Goal: Task Accomplishment & Management: Manage account settings

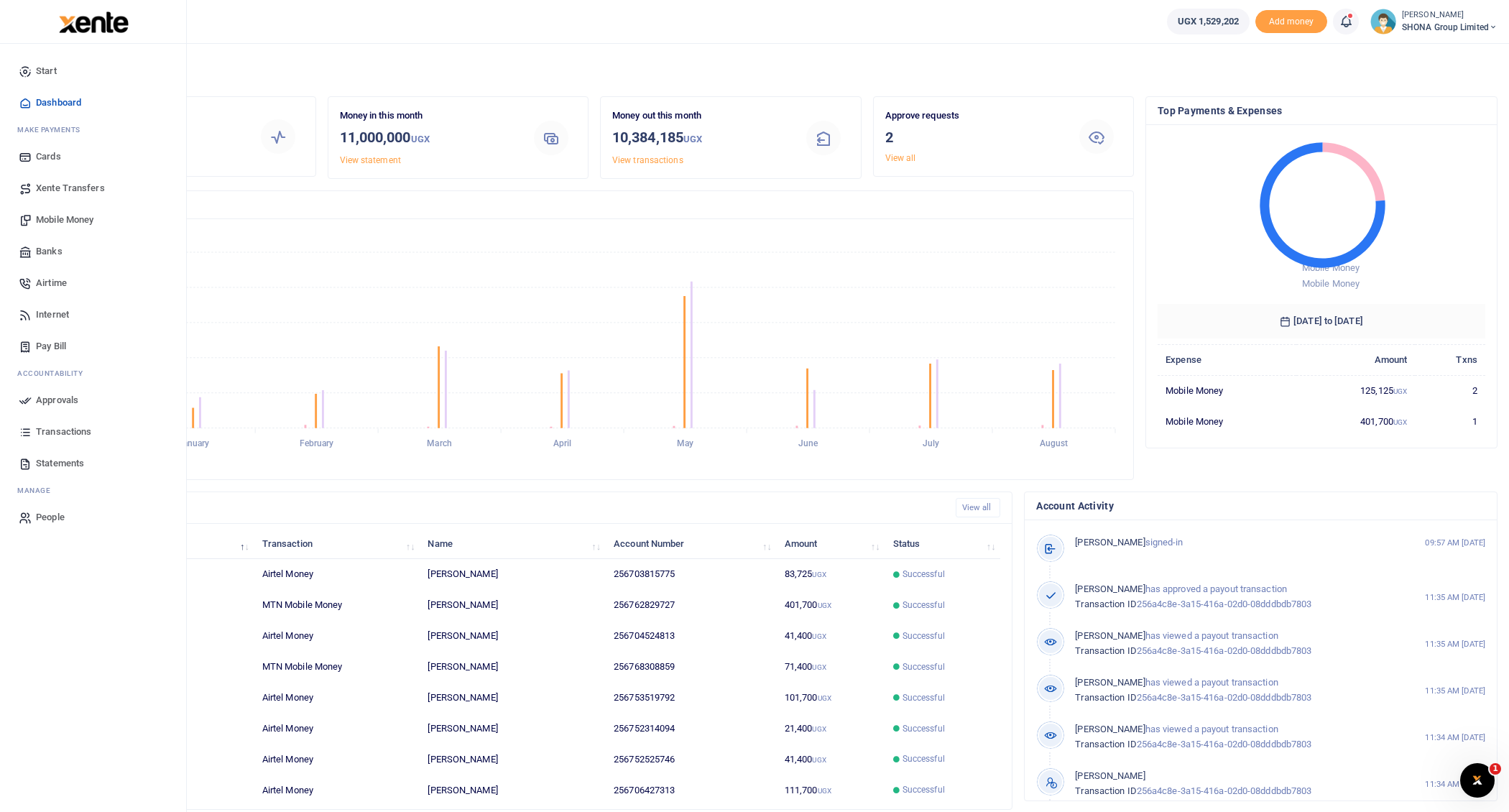
click at [68, 216] on span "Mobile Money" at bounding box center [65, 219] width 58 height 14
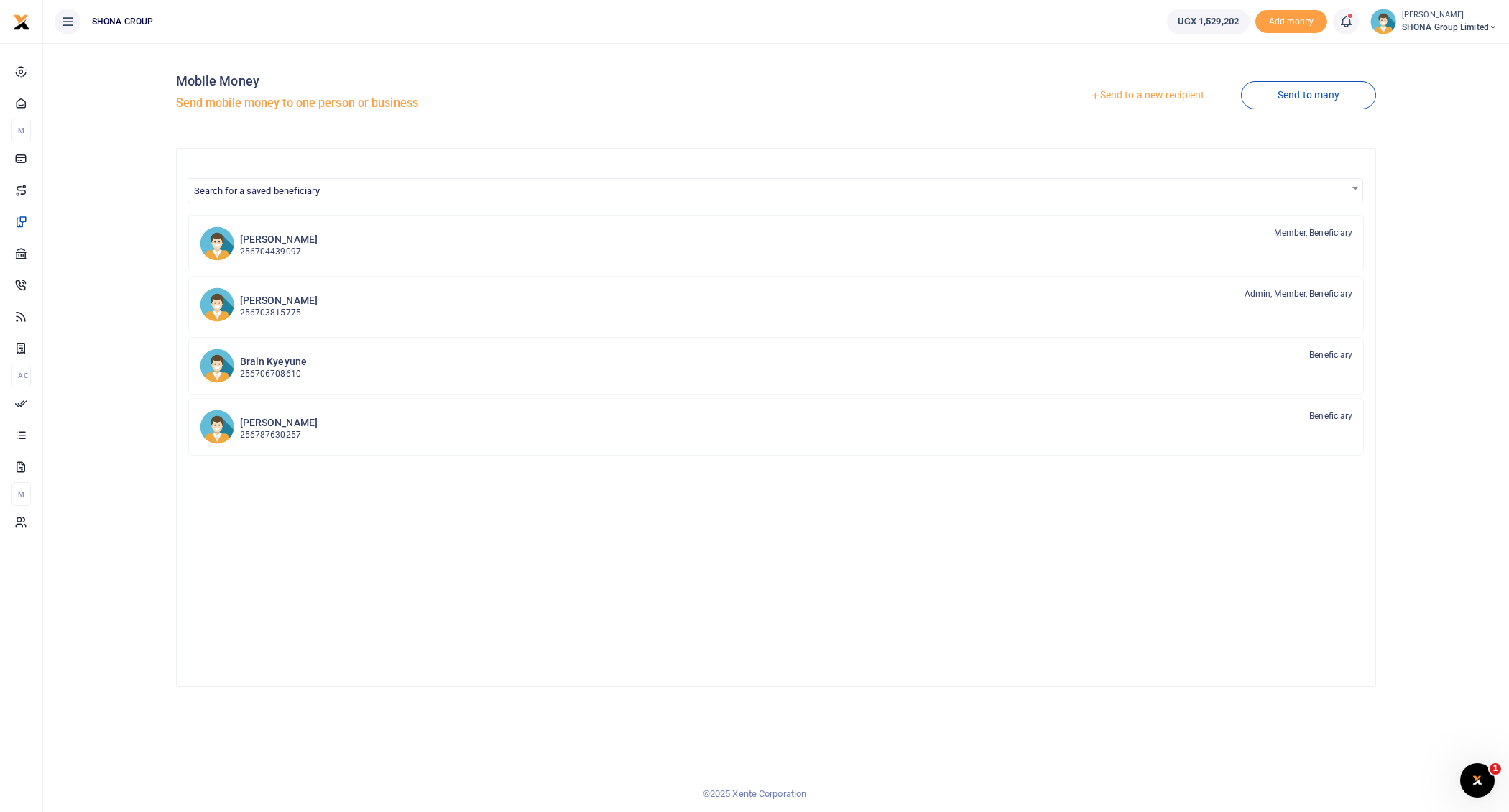
click at [1301, 96] on div at bounding box center [754, 406] width 1509 height 812
click at [1323, 94] on link "Send to many" at bounding box center [1309, 95] width 135 height 28
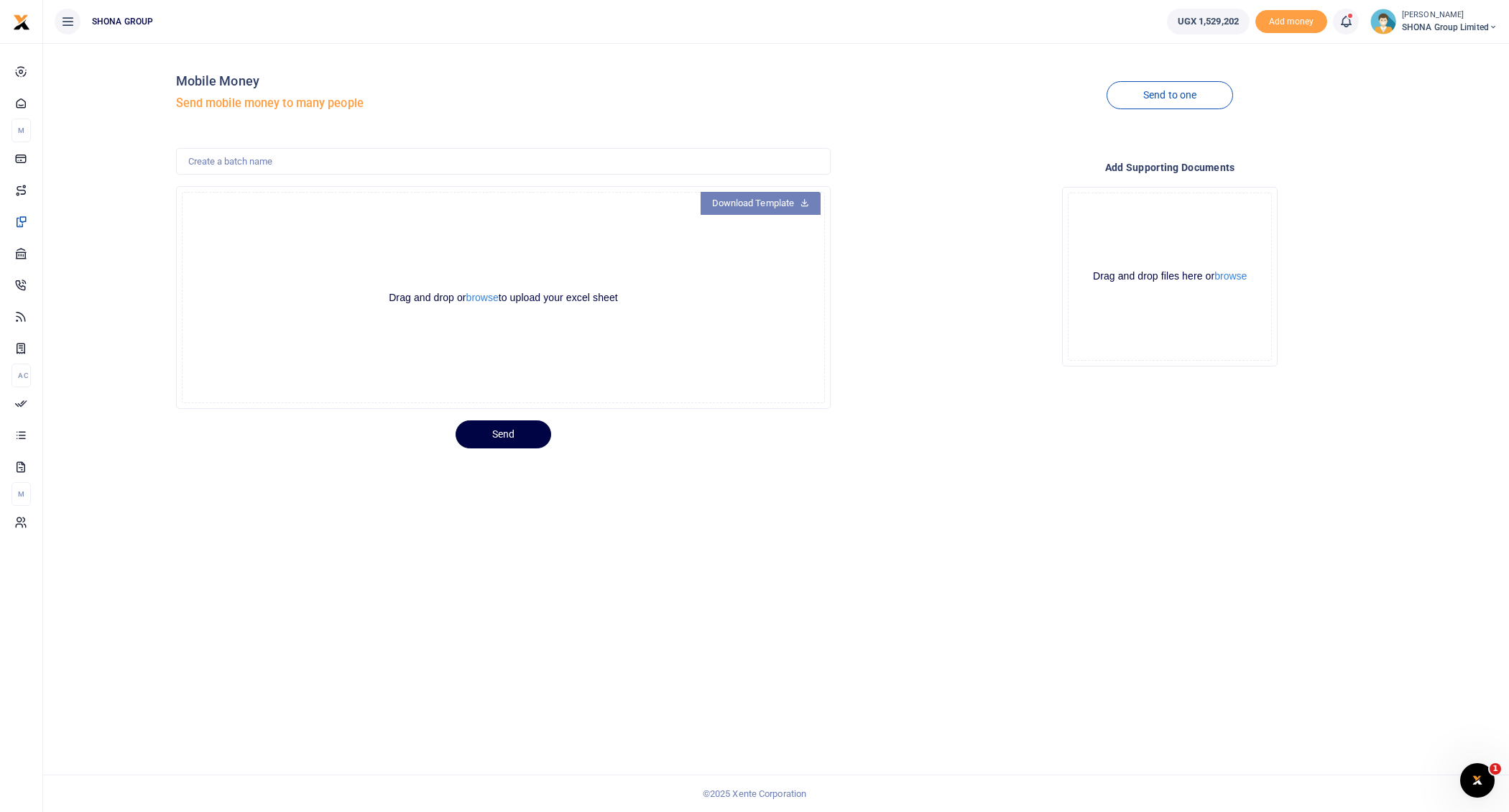
click at [783, 206] on link "Download Template" at bounding box center [761, 204] width 120 height 23
click at [482, 300] on button "browse" at bounding box center [482, 298] width 32 height 11
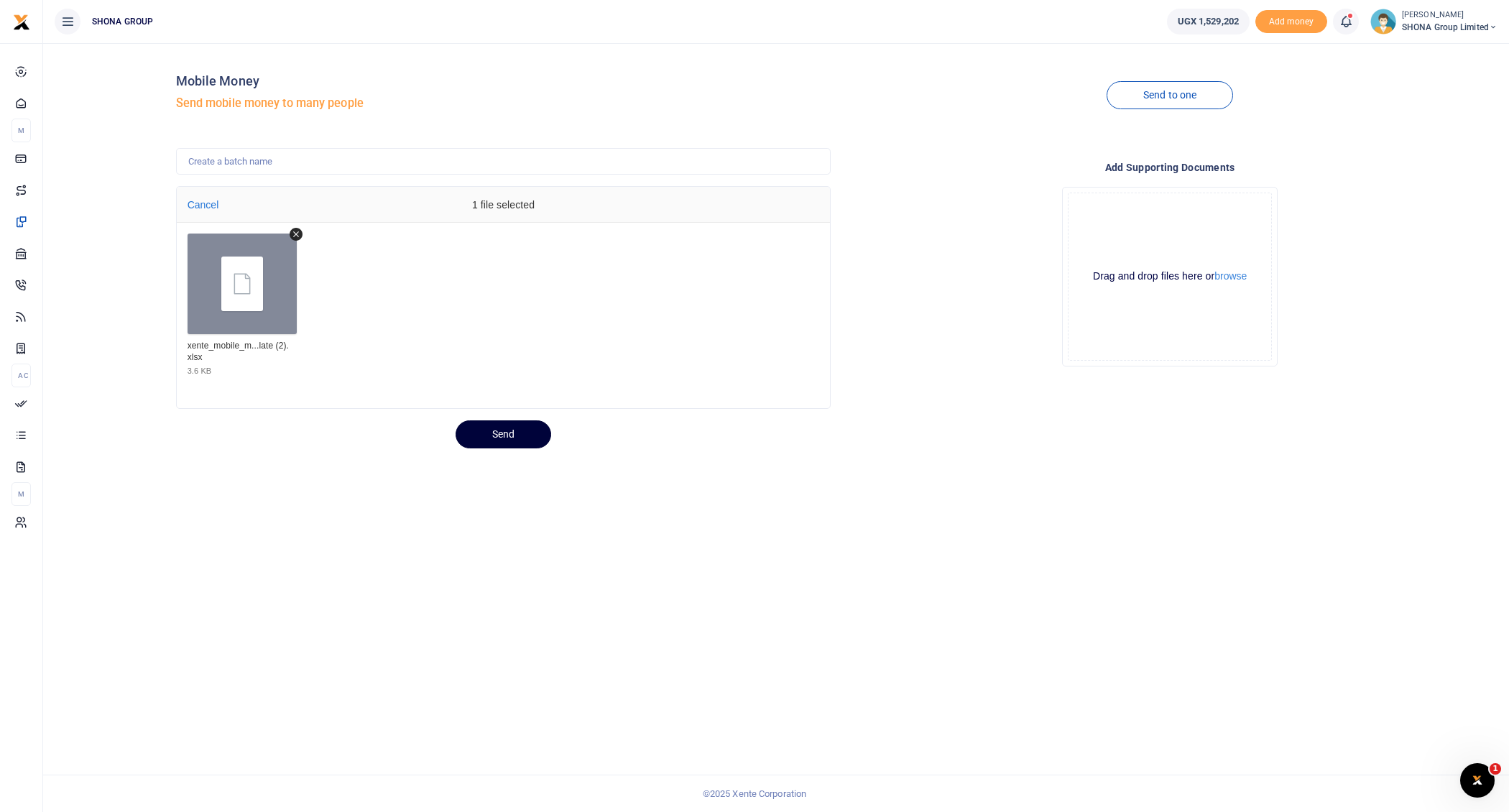
click at [522, 433] on button "Send" at bounding box center [503, 434] width 96 height 28
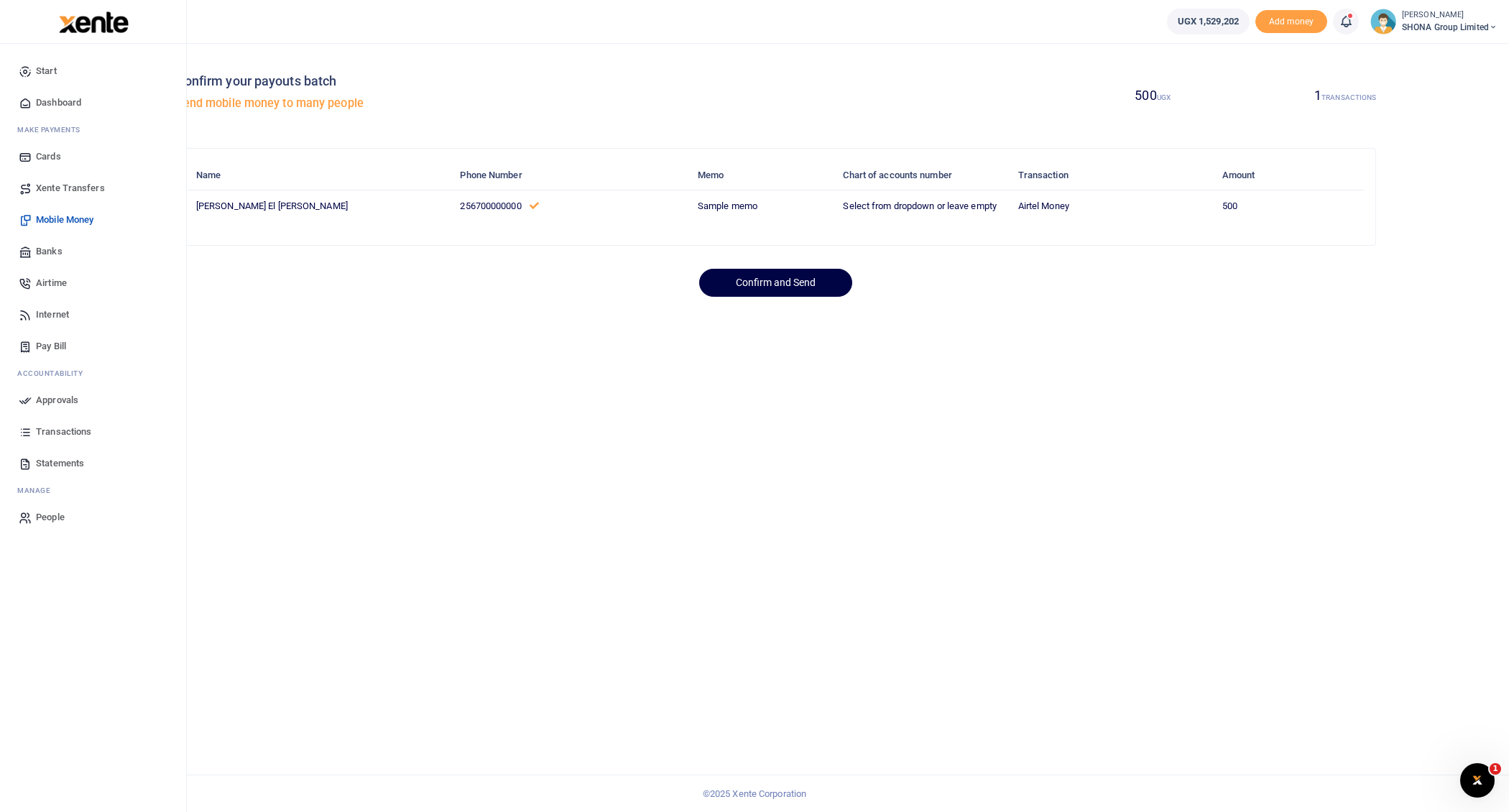
click at [62, 185] on span "Xente Transfers" at bounding box center [71, 188] width 69 height 14
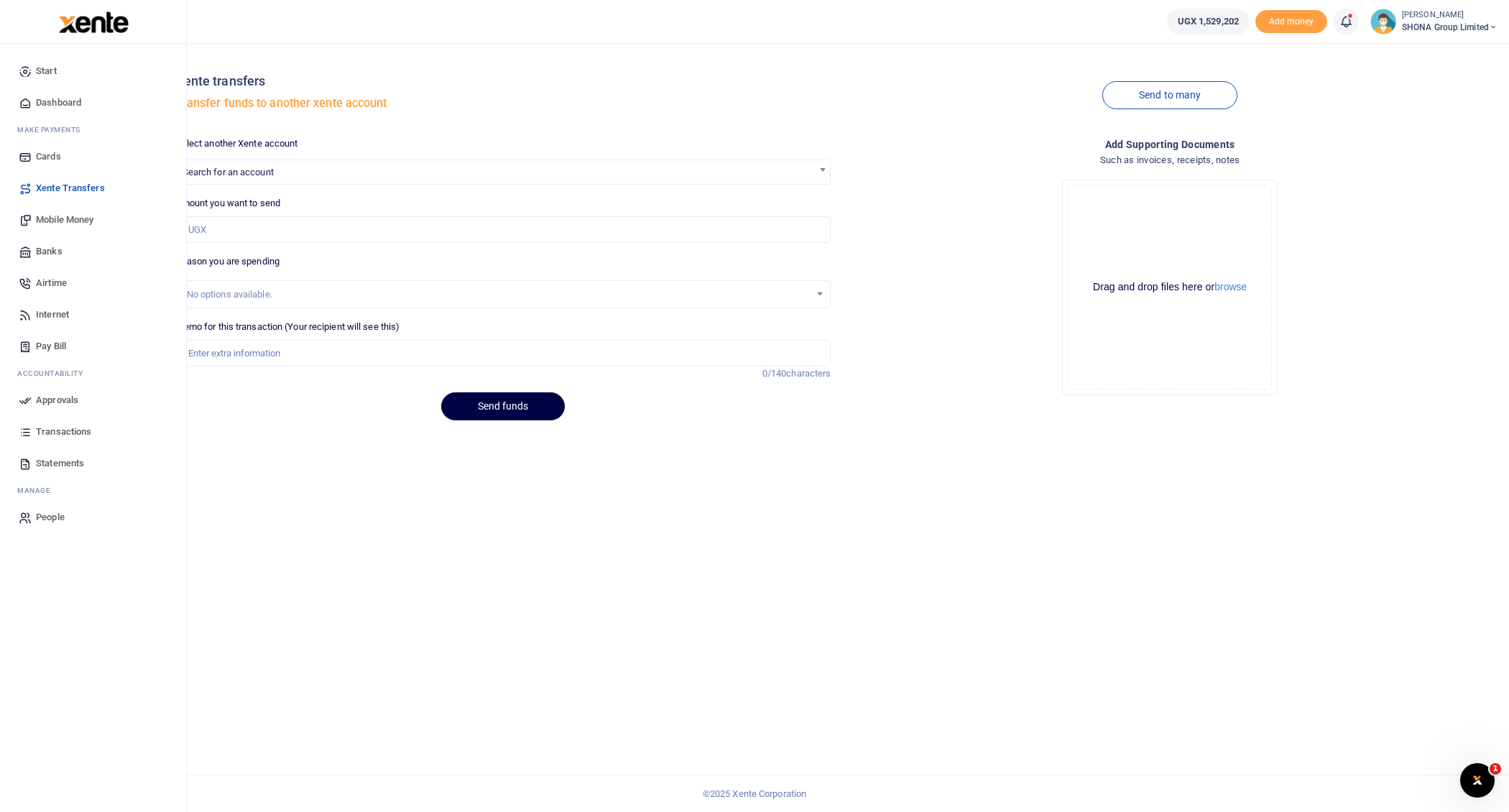
click at [59, 218] on span "Mobile Money" at bounding box center [65, 219] width 58 height 14
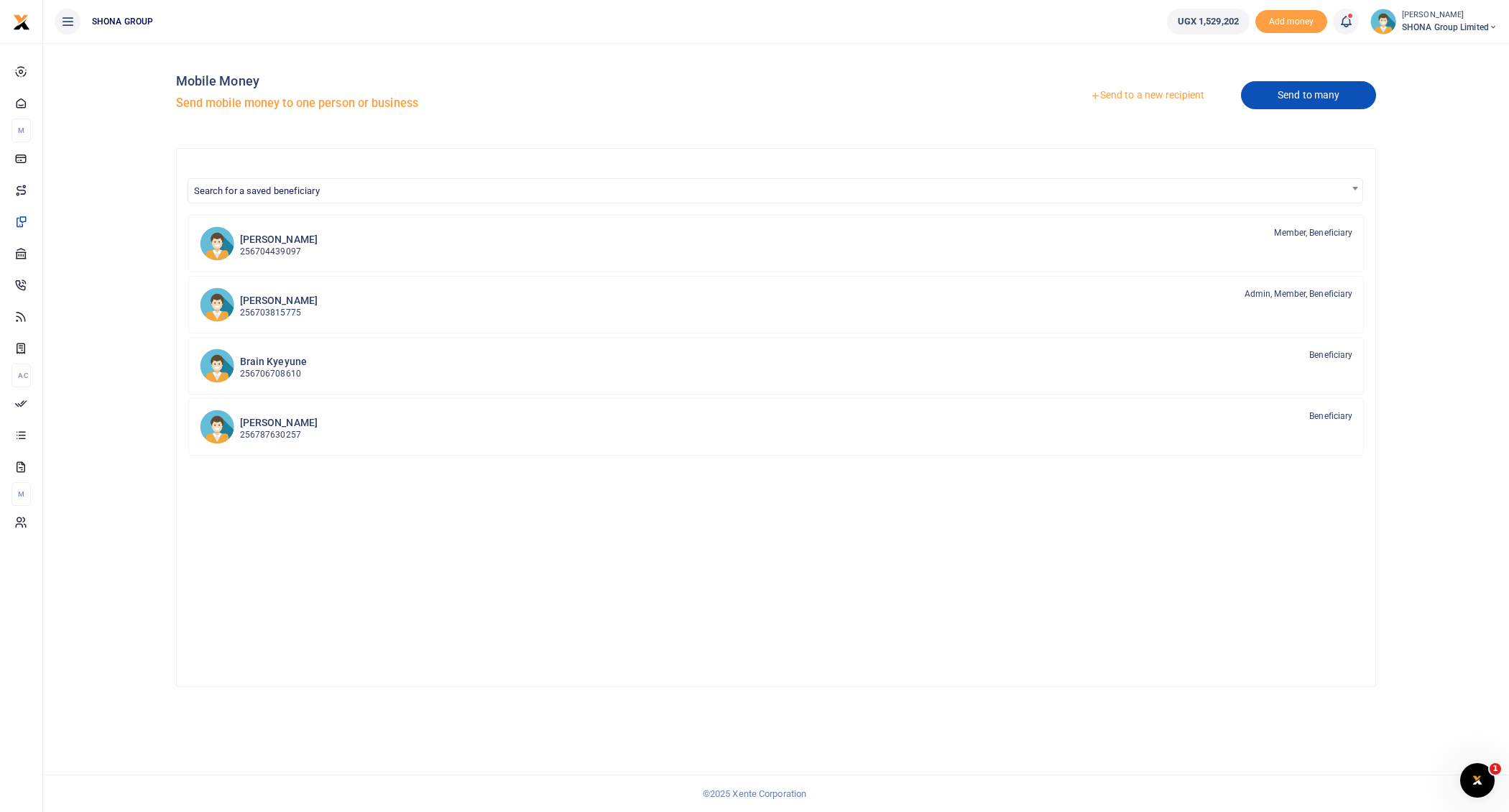
click at [1294, 98] on link "Send to many" at bounding box center [1309, 95] width 135 height 28
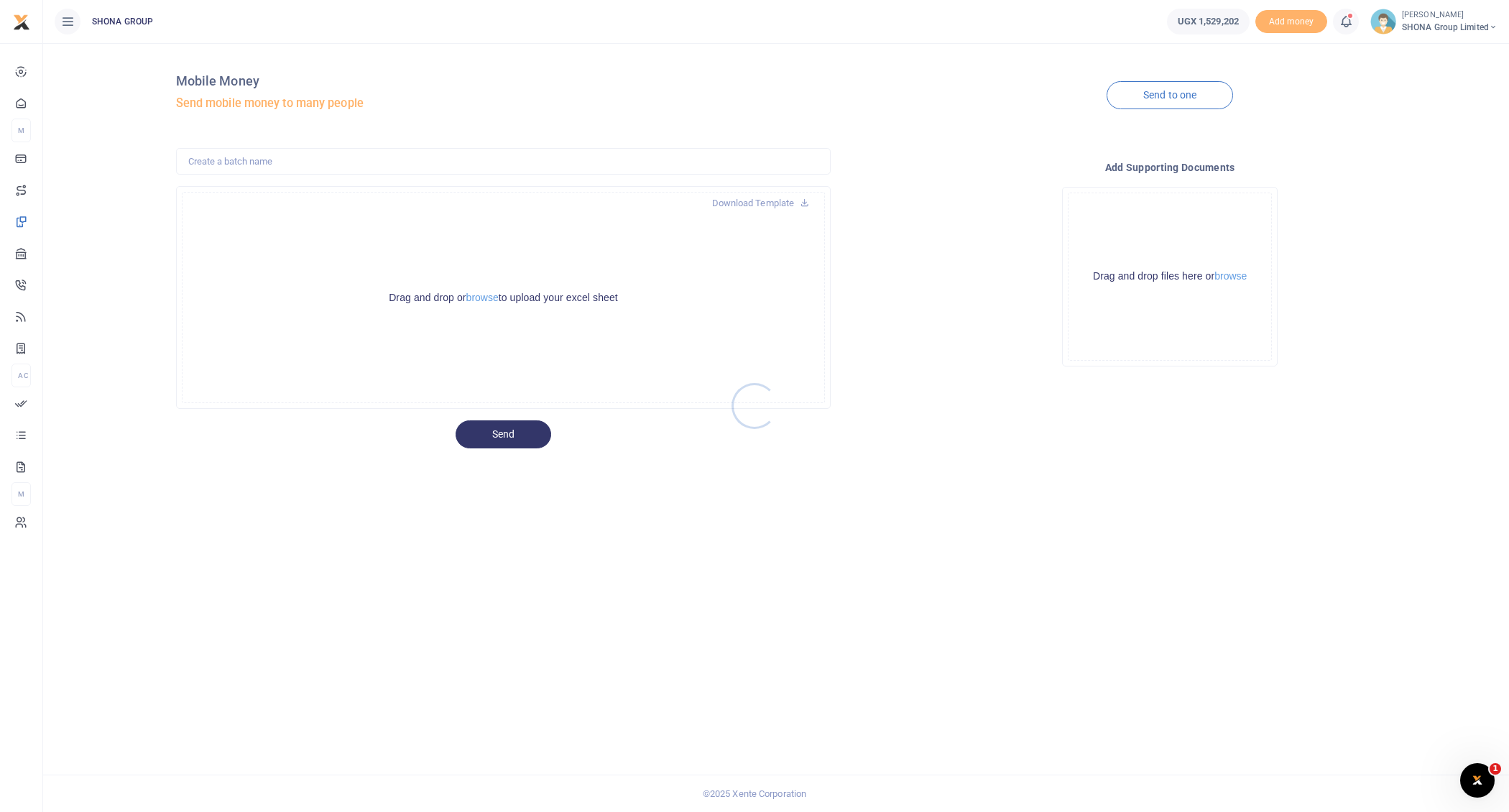
click at [480, 299] on div at bounding box center [754, 406] width 1509 height 812
click at [483, 298] on button "browse" at bounding box center [482, 298] width 32 height 11
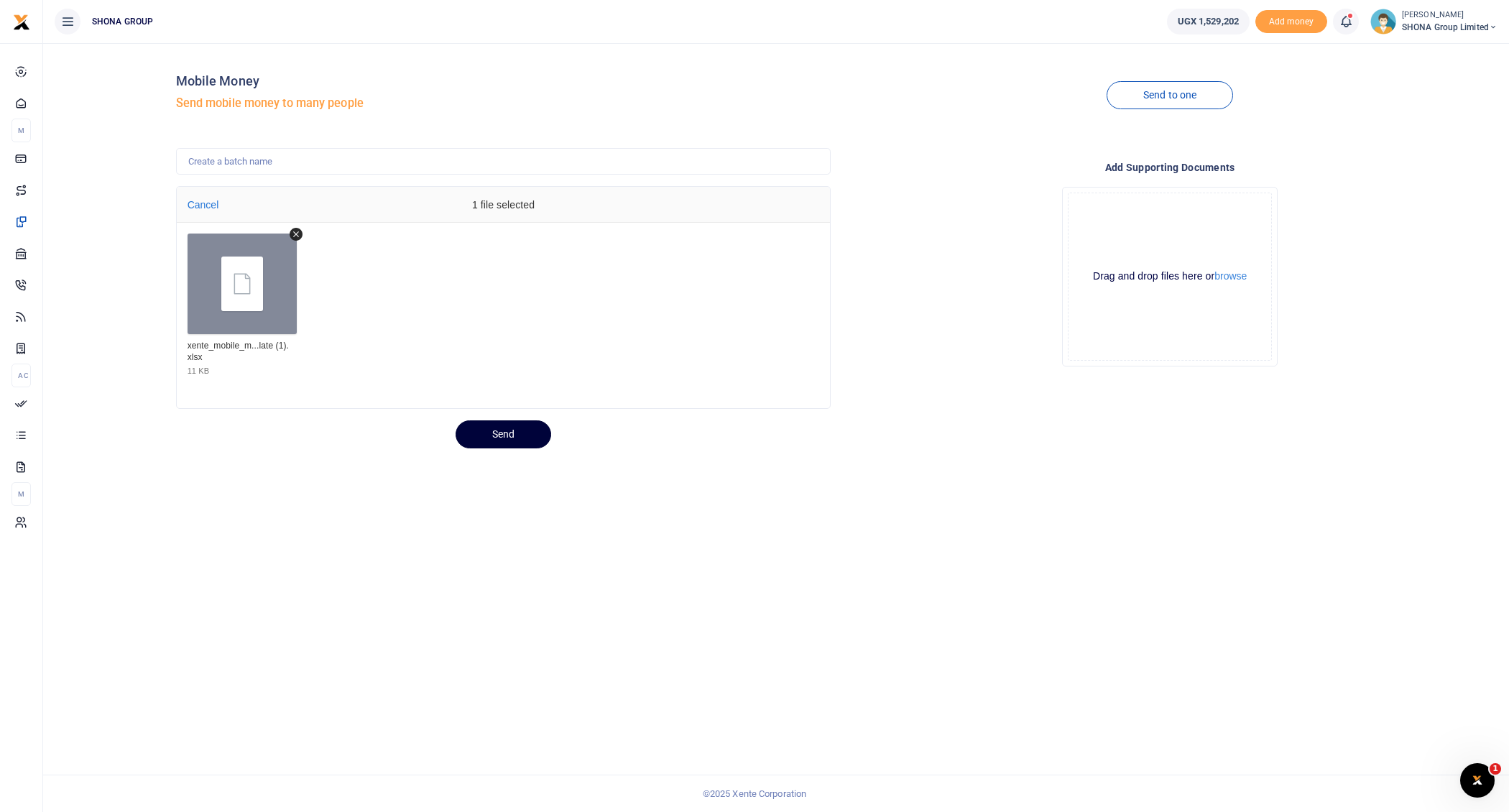
click at [510, 436] on button "Send" at bounding box center [503, 434] width 96 height 28
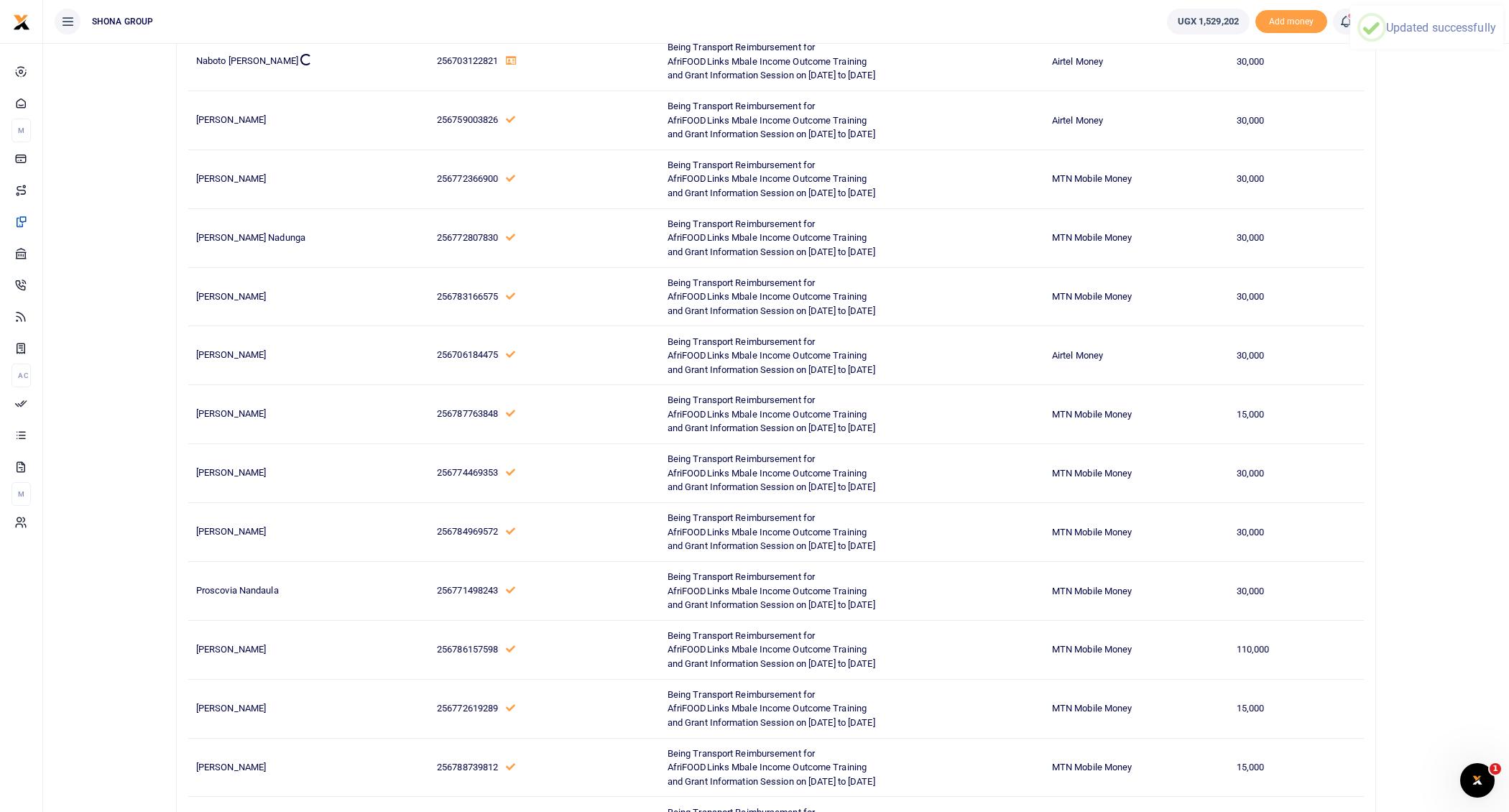
scroll to position [1432, 0]
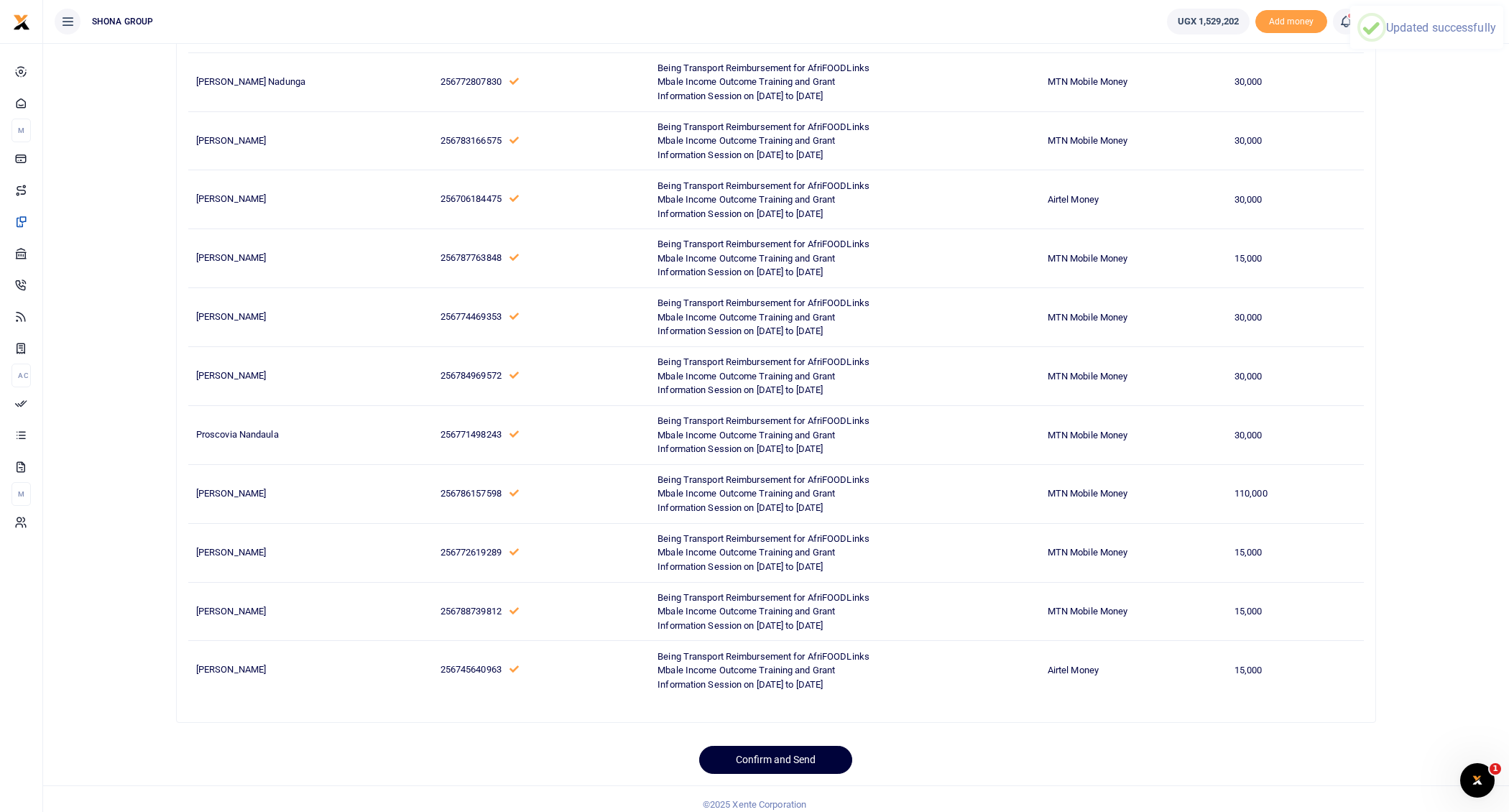
click at [764, 749] on button "Confirm and Send" at bounding box center [776, 760] width 153 height 28
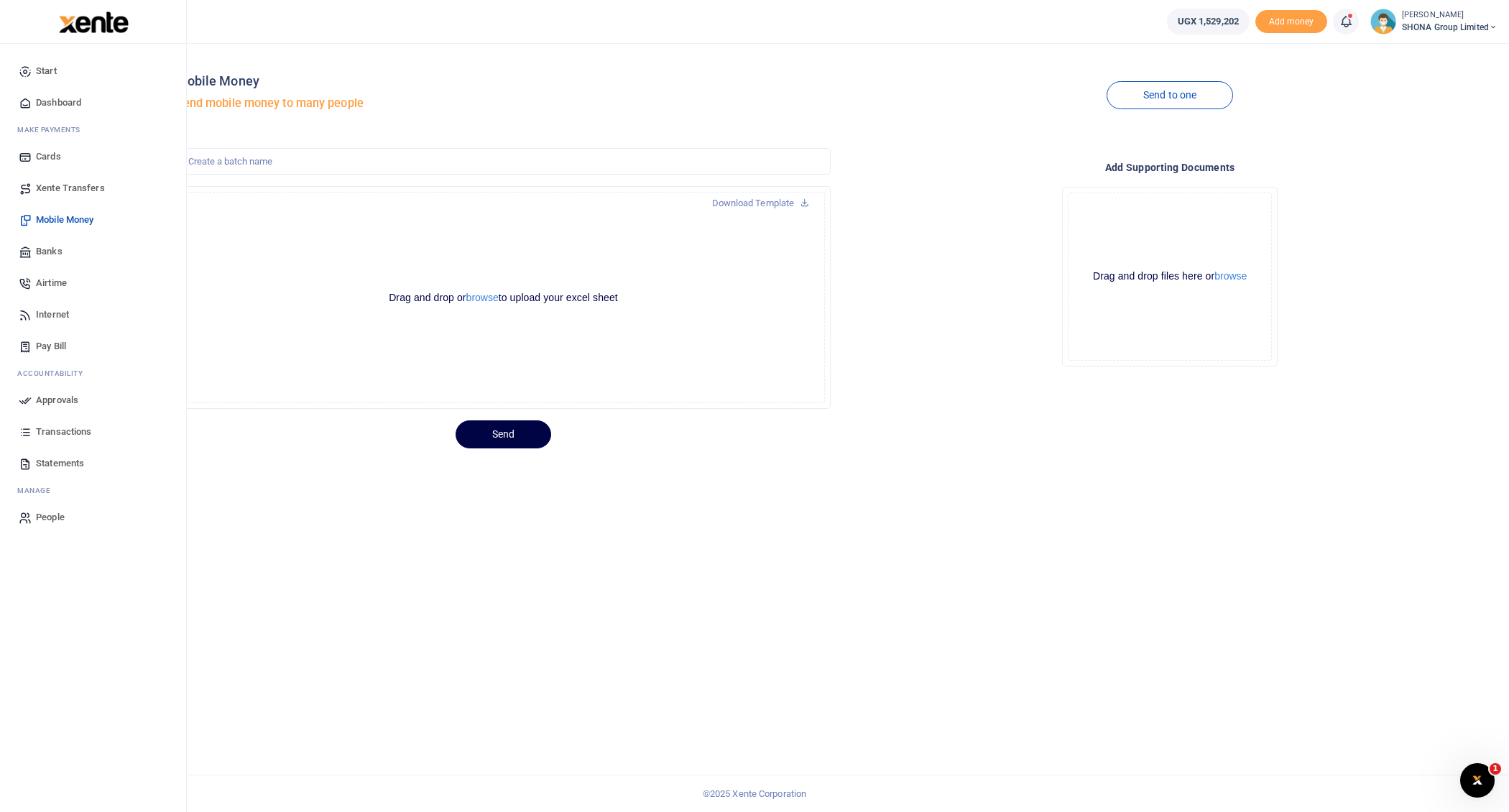
click at [51, 397] on span "Approvals" at bounding box center [57, 400] width 42 height 14
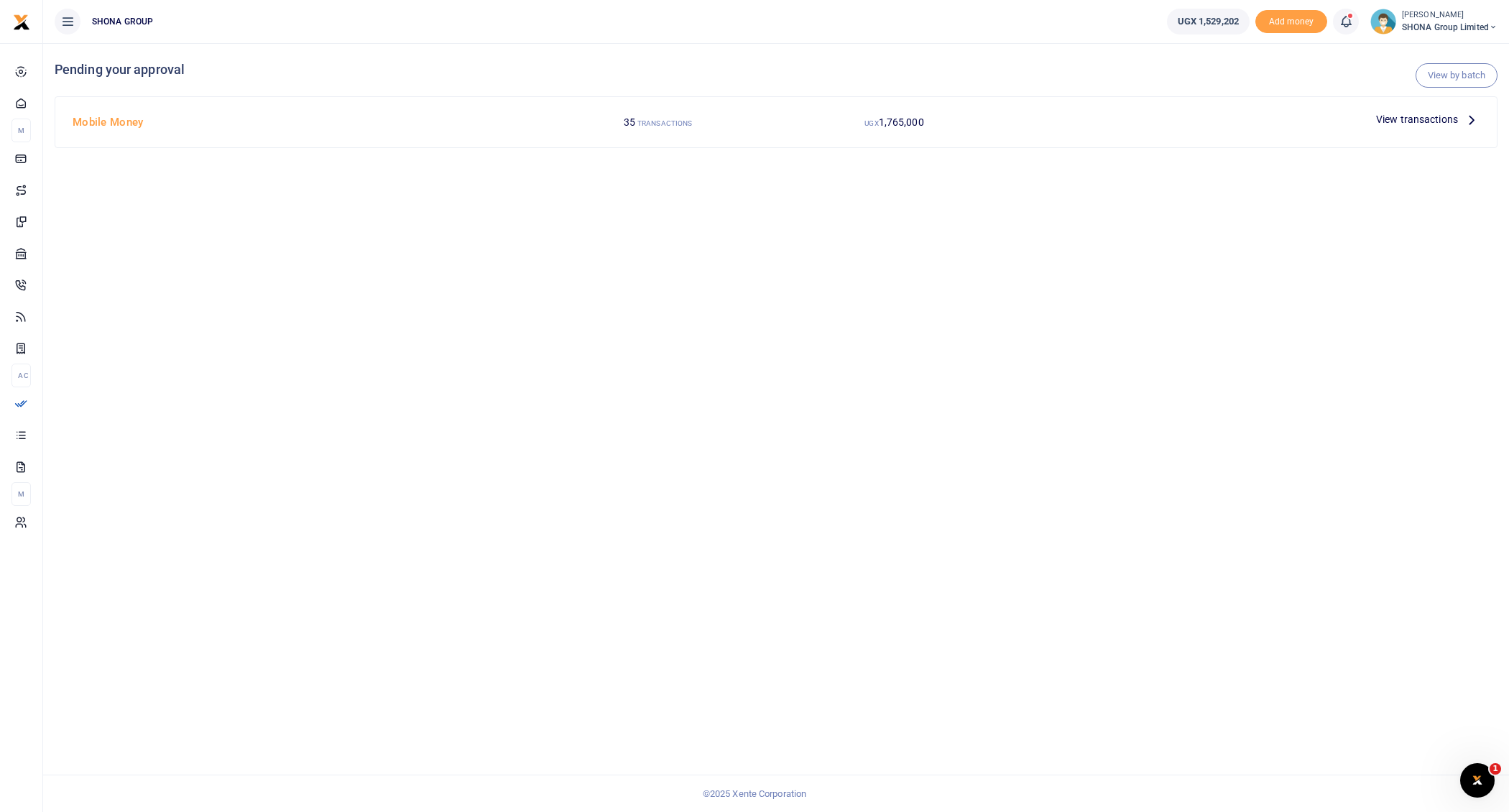
click at [1478, 115] on icon at bounding box center [1471, 119] width 16 height 16
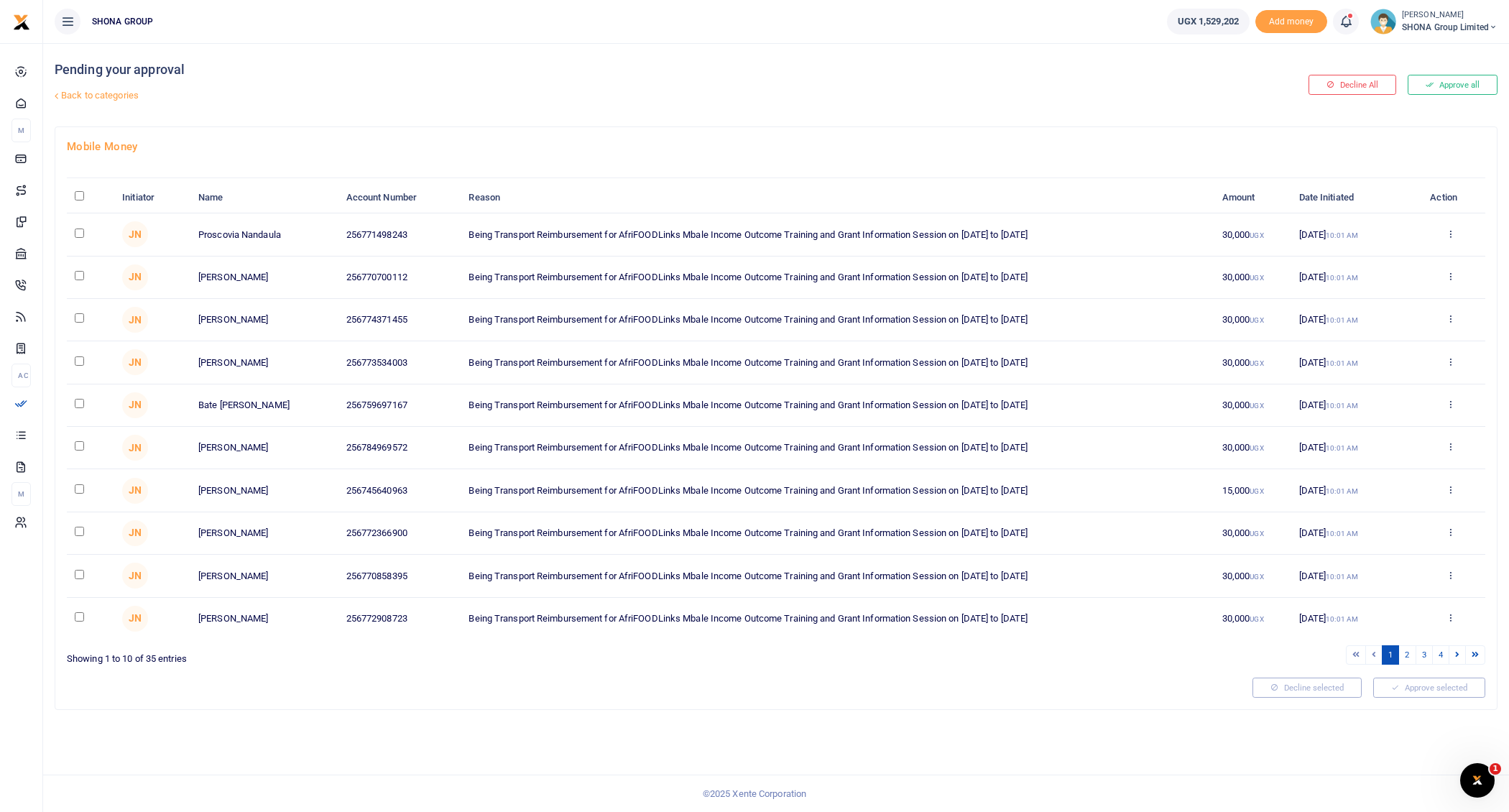
click at [78, 195] on input "\a \a : activate to sort column descending" at bounding box center [79, 195] width 9 height 9
checkbox input "true"
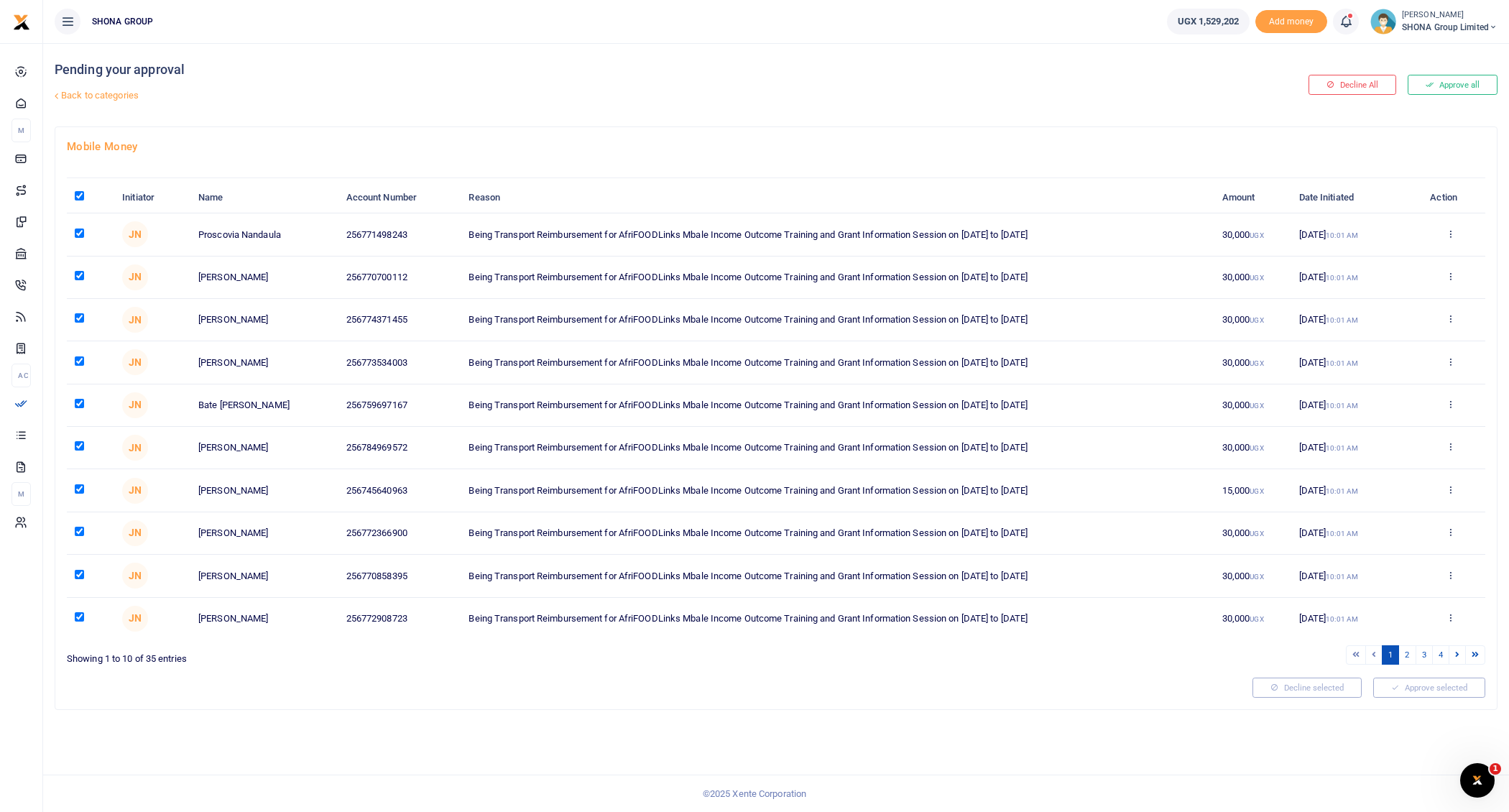
checkbox input "true"
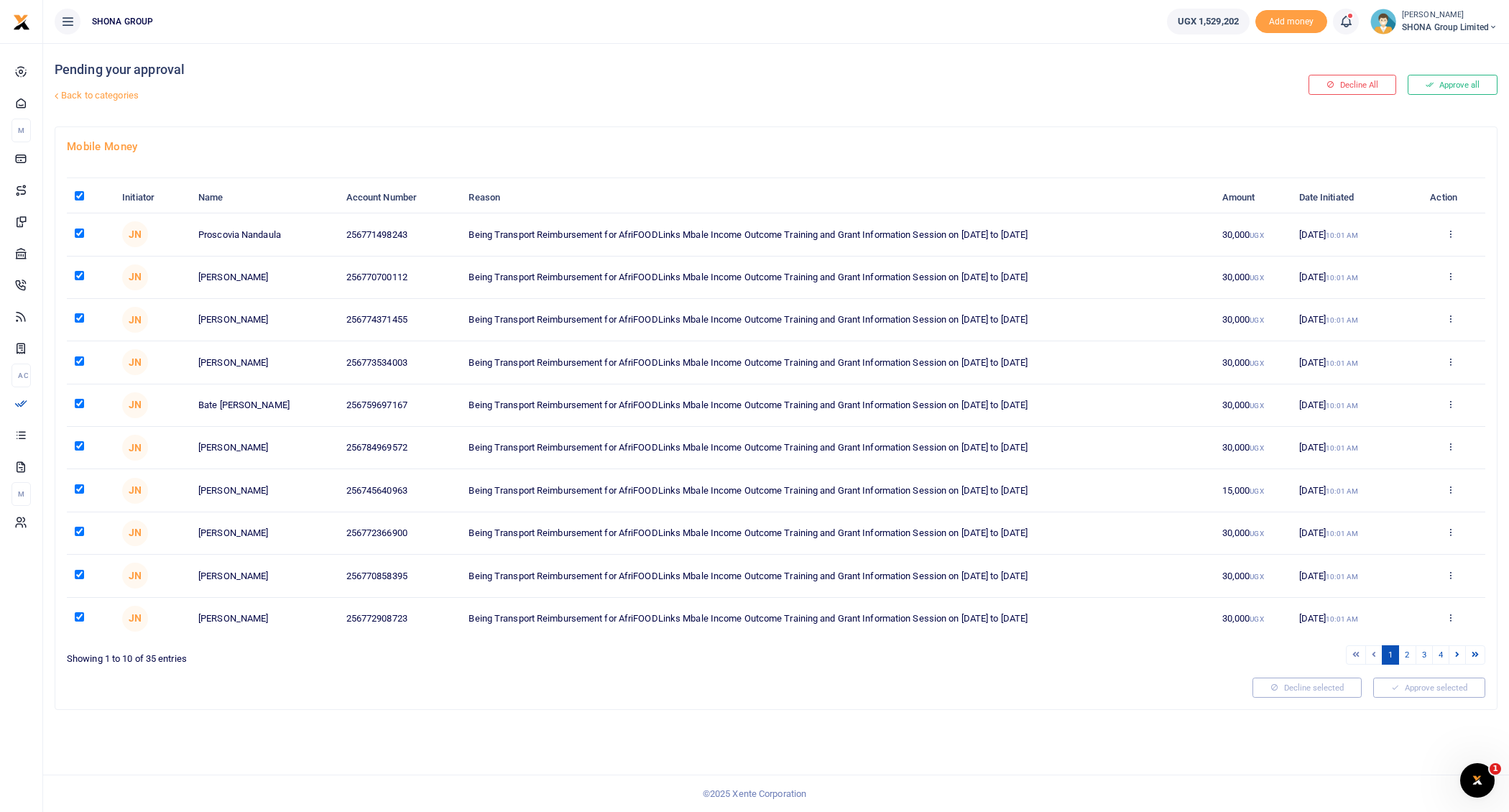
checkbox input "true"
click at [1410, 650] on link "2" at bounding box center [1407, 655] width 17 height 20
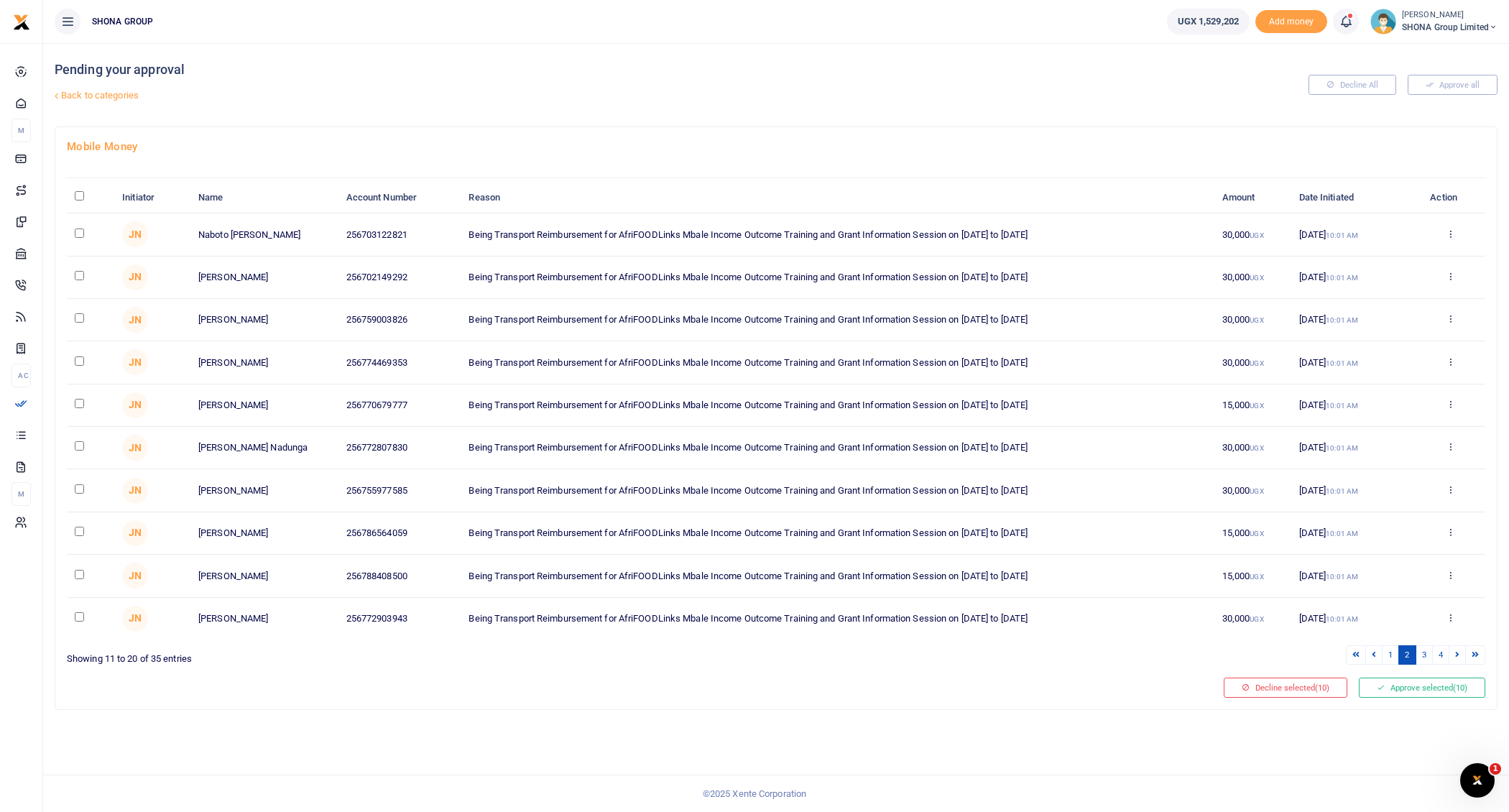
click at [79, 194] on input "\a \a : activate to sort column descending" at bounding box center [79, 195] width 9 height 9
checkbox input "true"
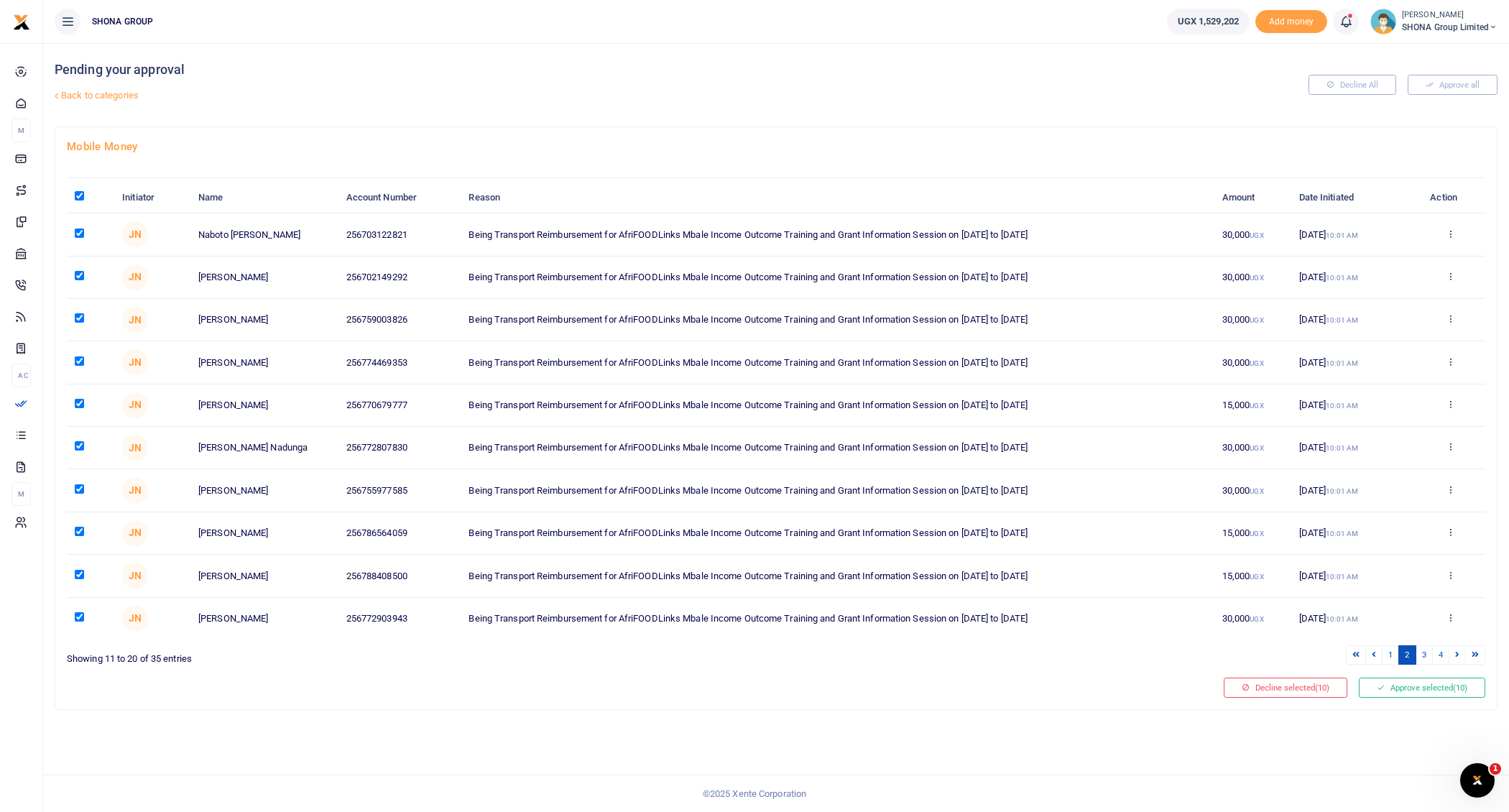
checkbox input "true"
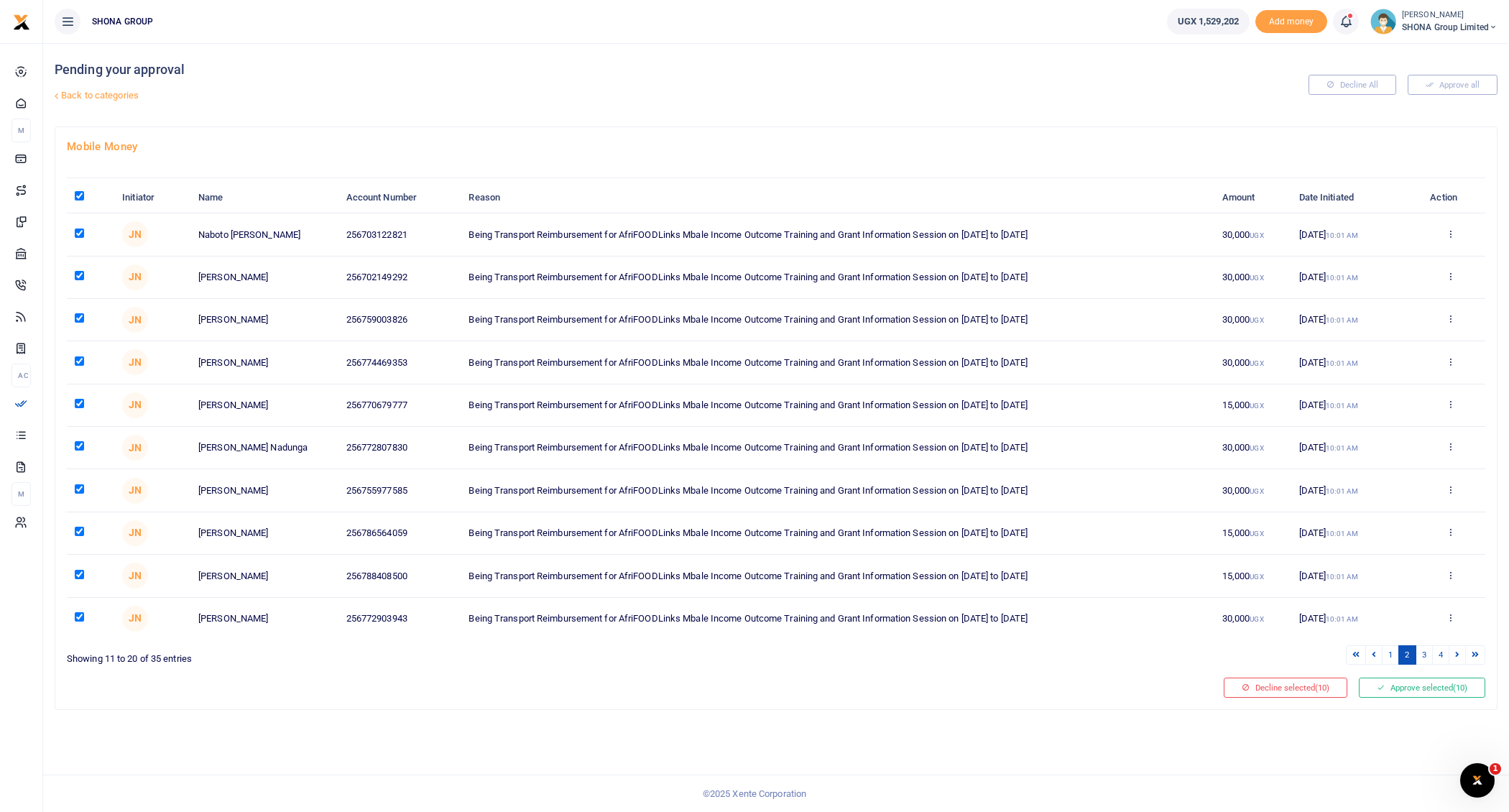
checkbox input "true"
click at [1428, 648] on link "3" at bounding box center [1424, 655] width 17 height 20
click at [78, 193] on input "\a \a : activate to sort column descending" at bounding box center [79, 195] width 9 height 9
checkbox input "true"
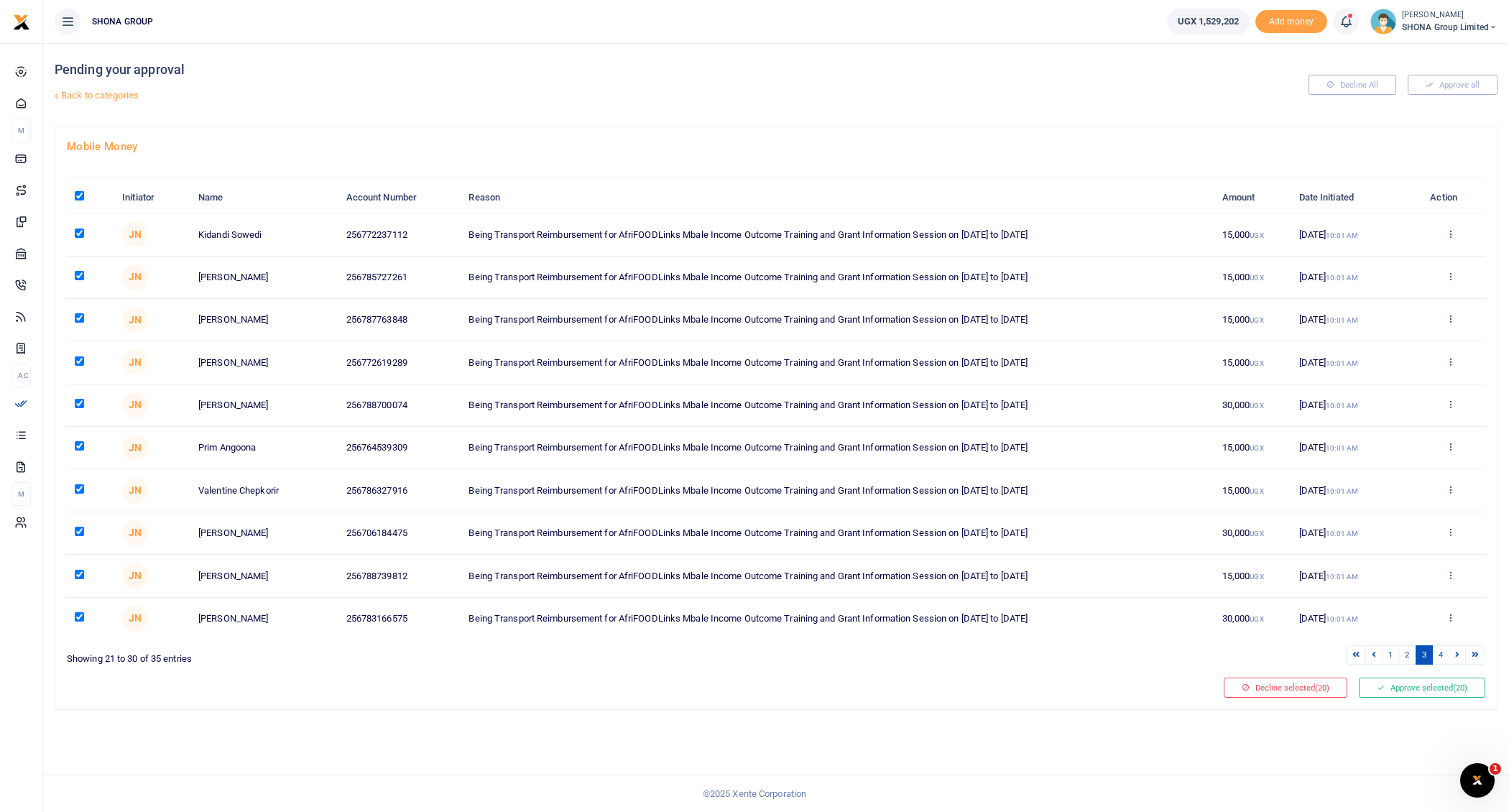
checkbox input "true"
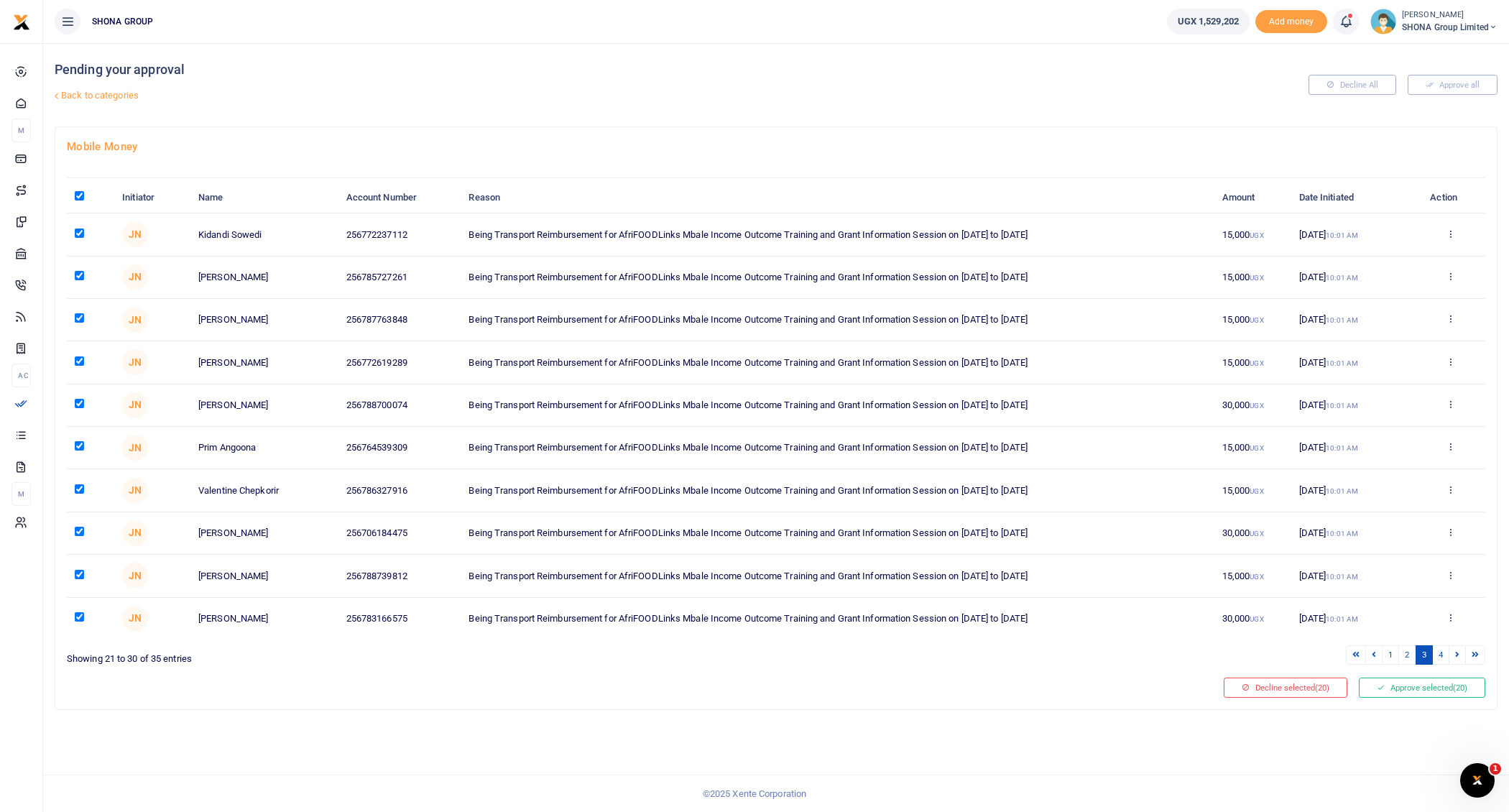
checkbox input "true"
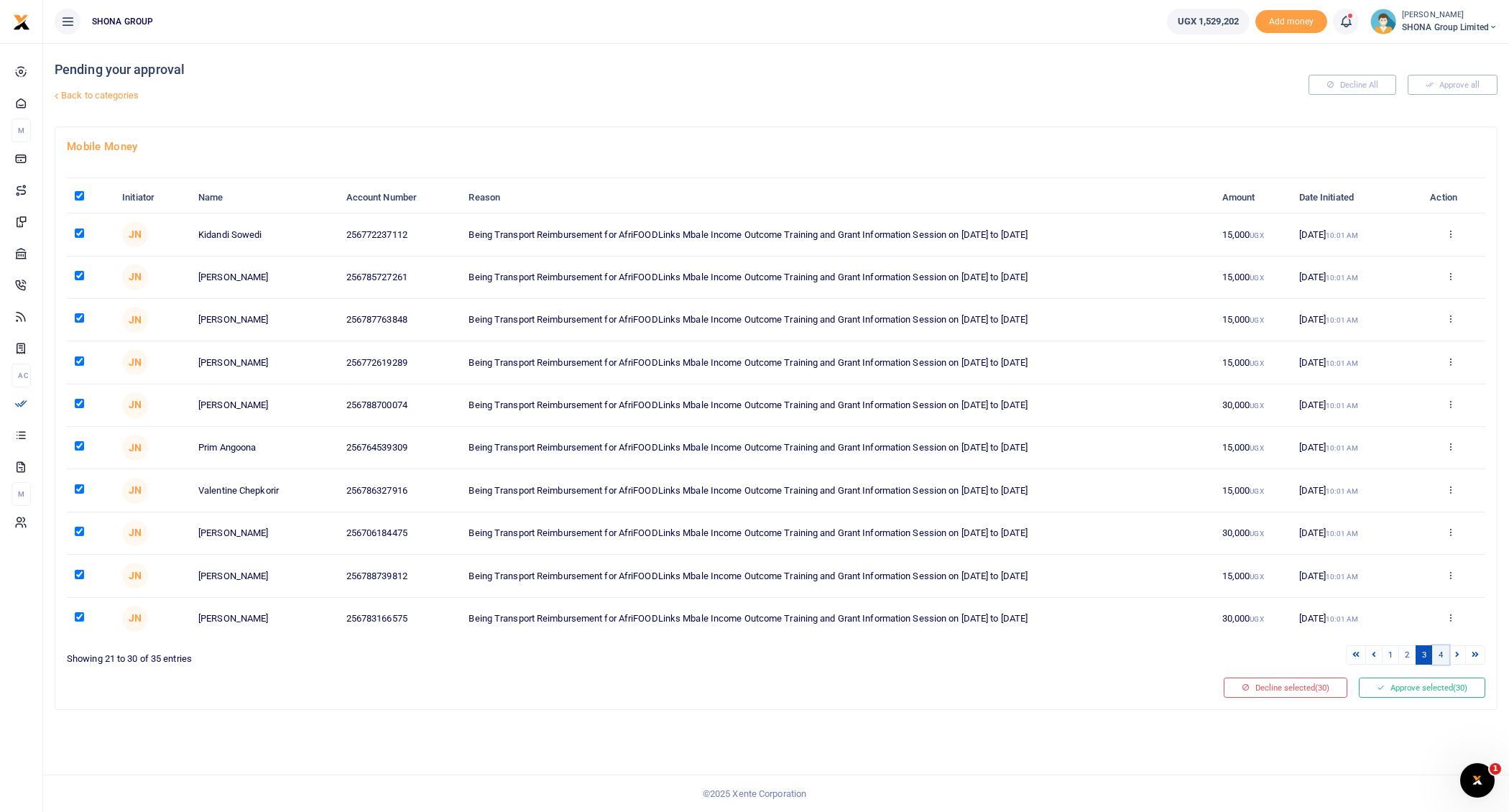
click at [1442, 647] on link "4" at bounding box center [1441, 655] width 17 height 20
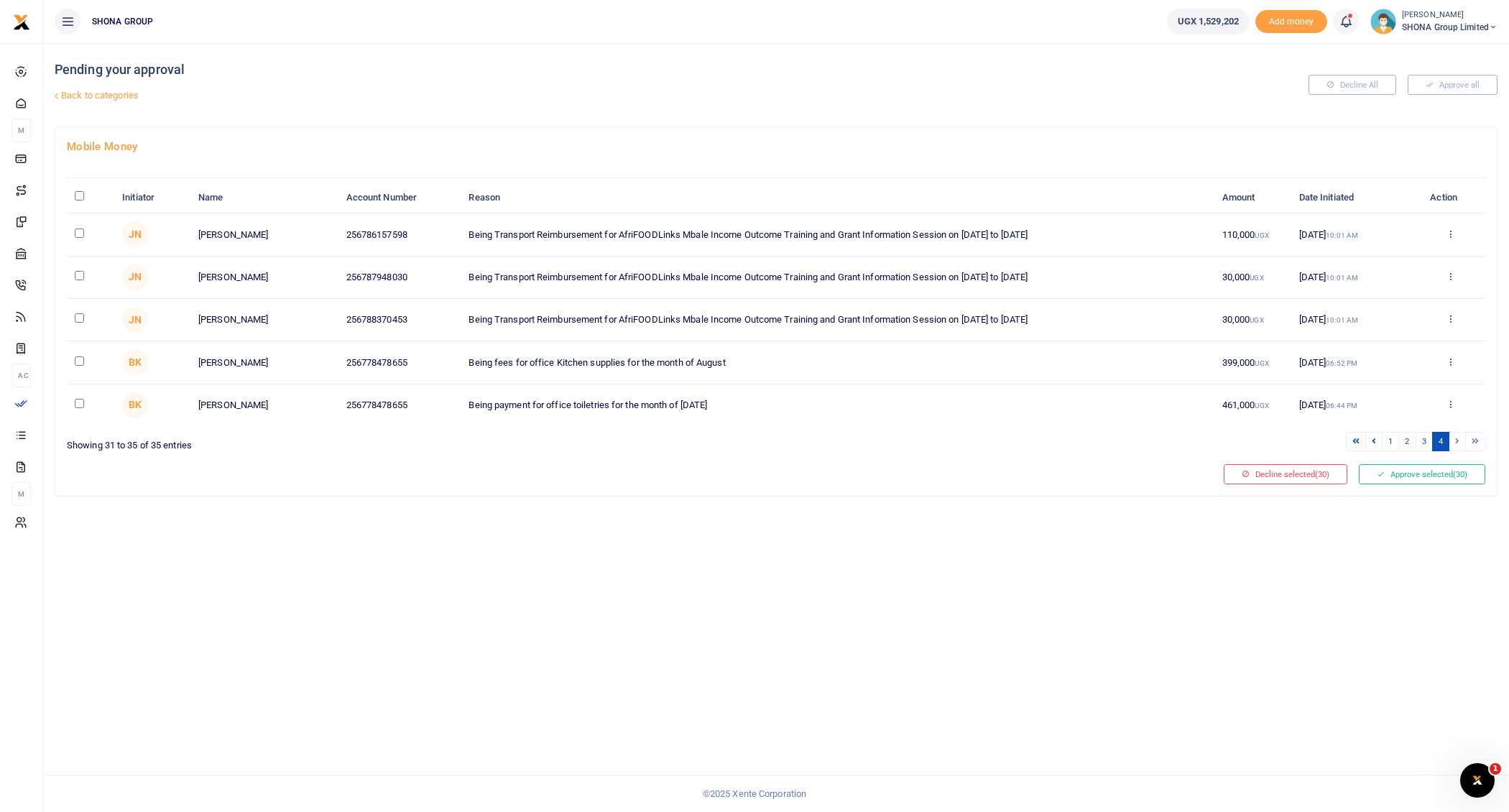
click at [77, 193] on input "\a \a : activate to sort column descending" at bounding box center [79, 195] width 9 height 9
checkbox input "true"
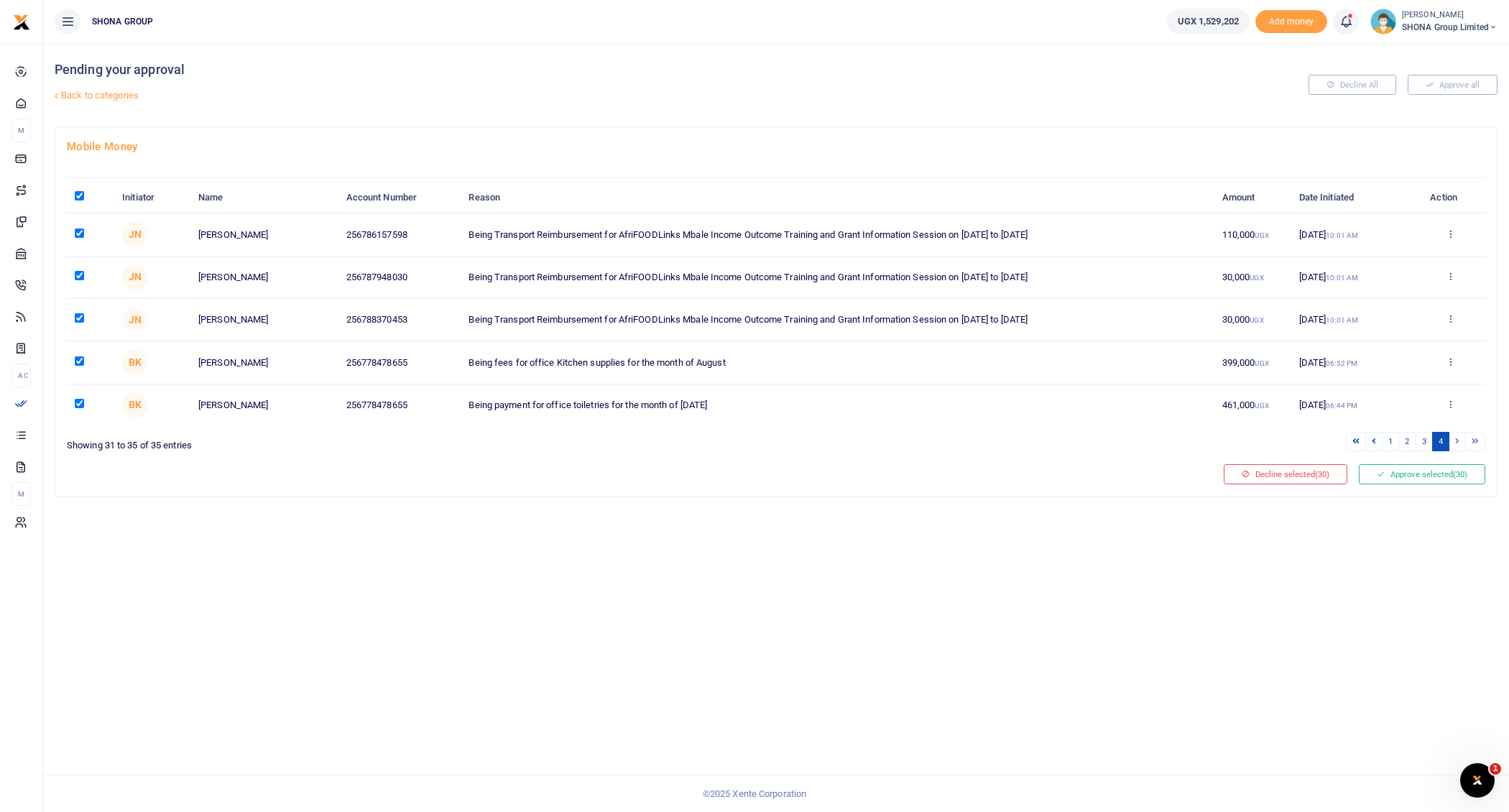
checkbox input "true"
click at [78, 359] on input "checkbox" at bounding box center [79, 360] width 9 height 9
checkbox input "false"
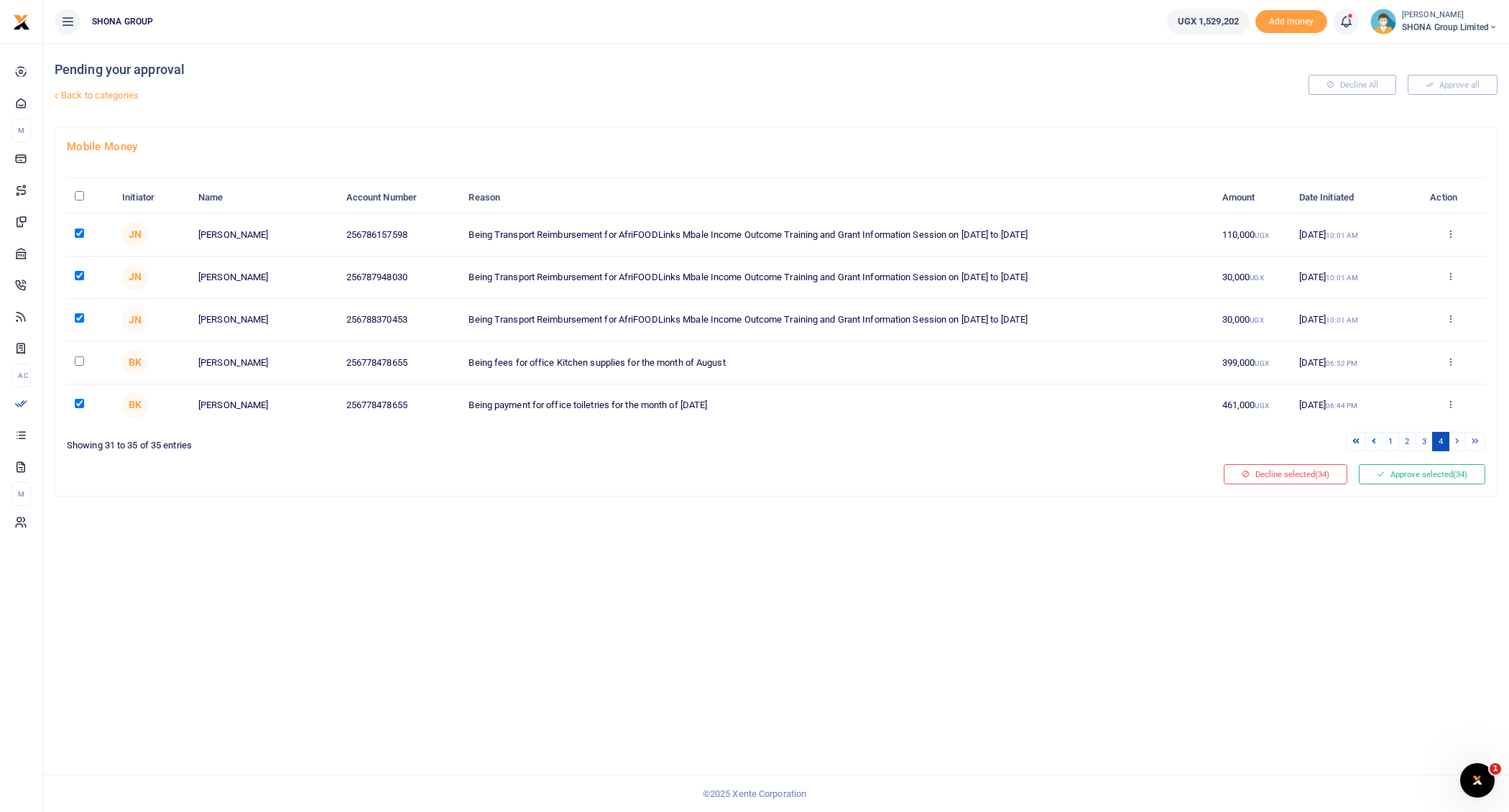
click at [76, 403] on input "checkbox" at bounding box center [79, 403] width 9 height 9
checkbox input "false"
click at [1431, 473] on button "Approve selected (33)" at bounding box center [1422, 474] width 126 height 20
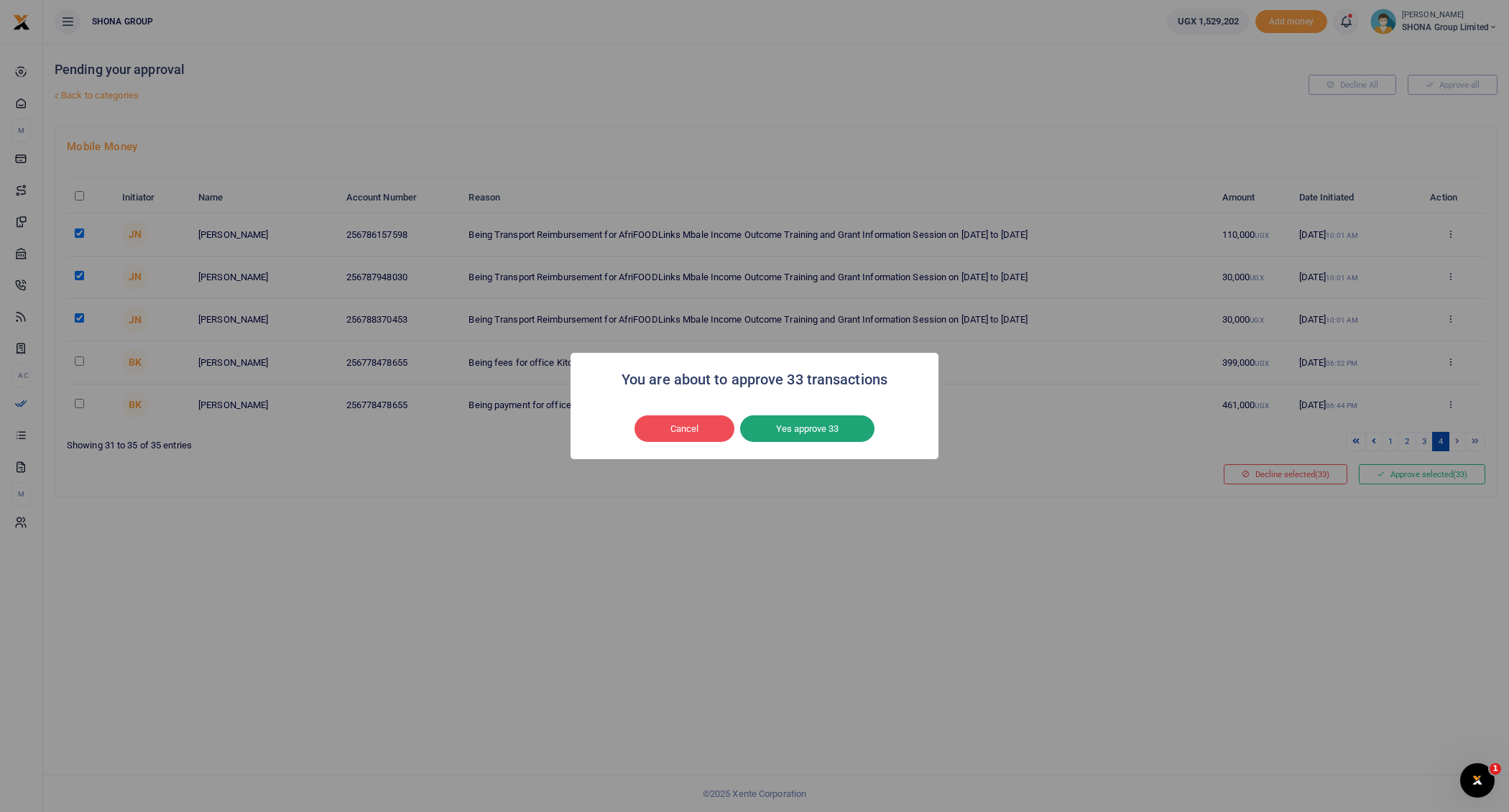
click at [807, 434] on button "Yes approve 33" at bounding box center [807, 429] width 134 height 27
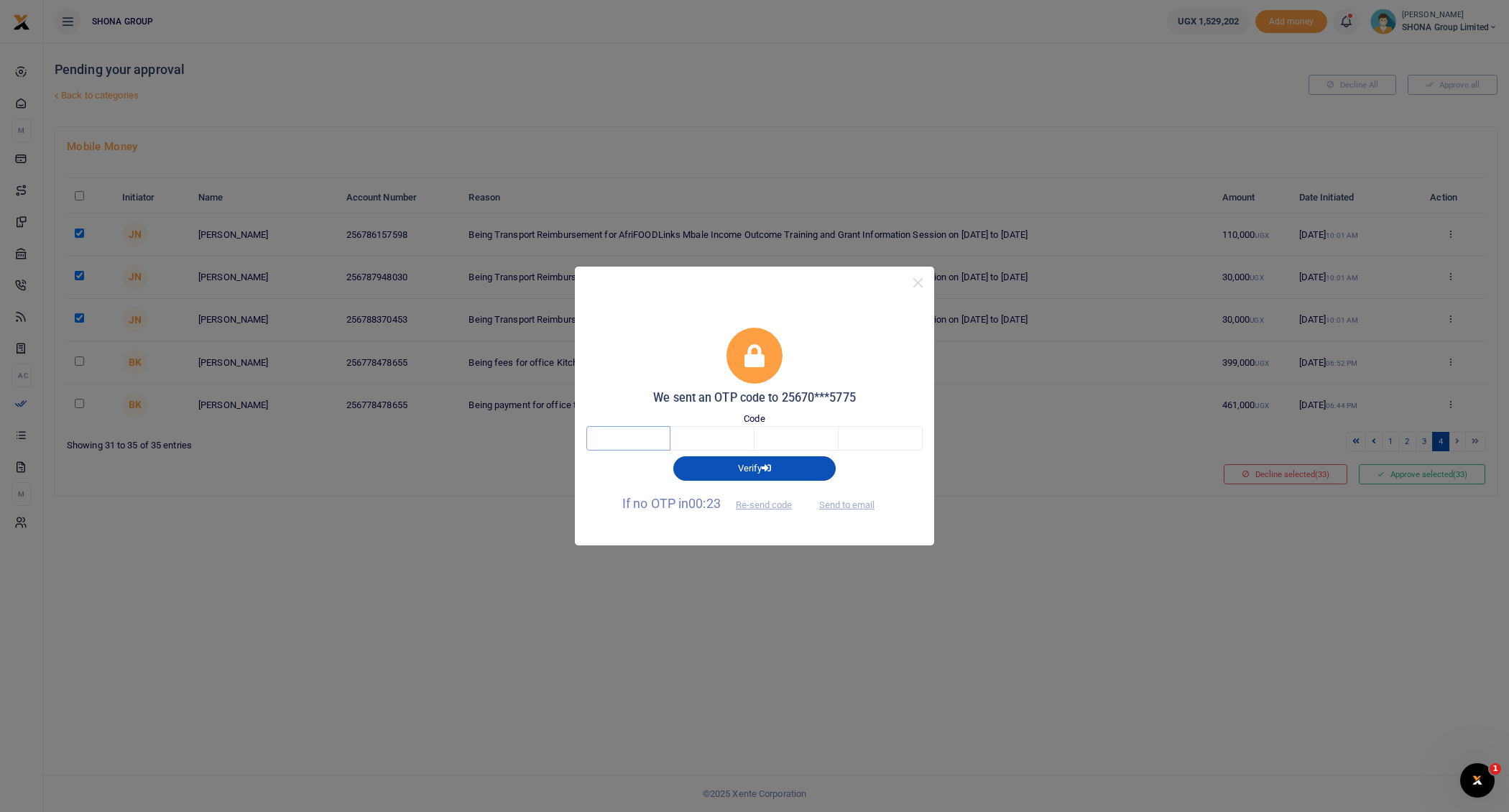
click at [651, 444] on input "text" at bounding box center [628, 439] width 84 height 25
type input "1"
type input "6"
type input "1"
type input "3"
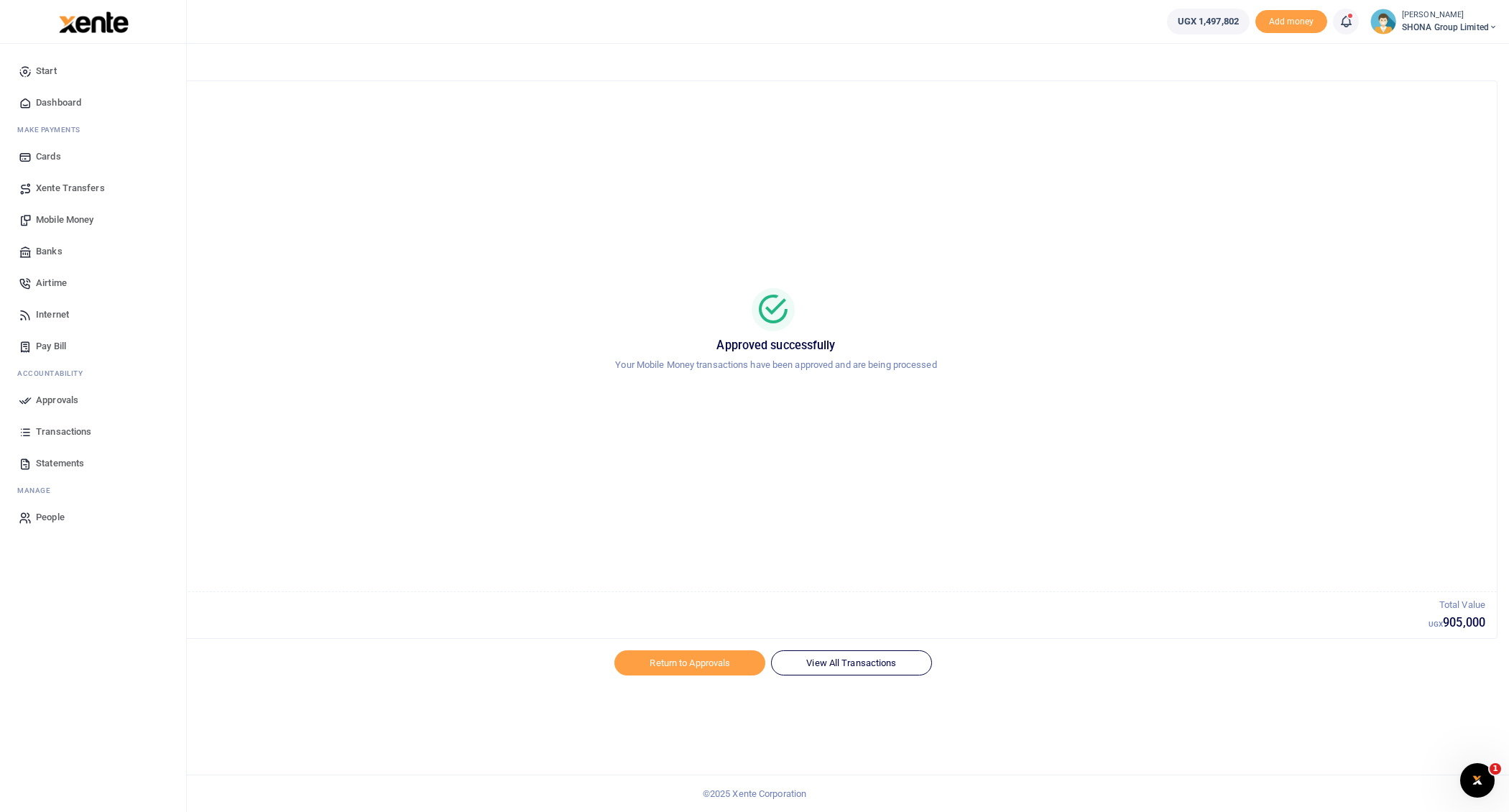
click at [48, 428] on span "Transactions" at bounding box center [63, 431] width 55 height 14
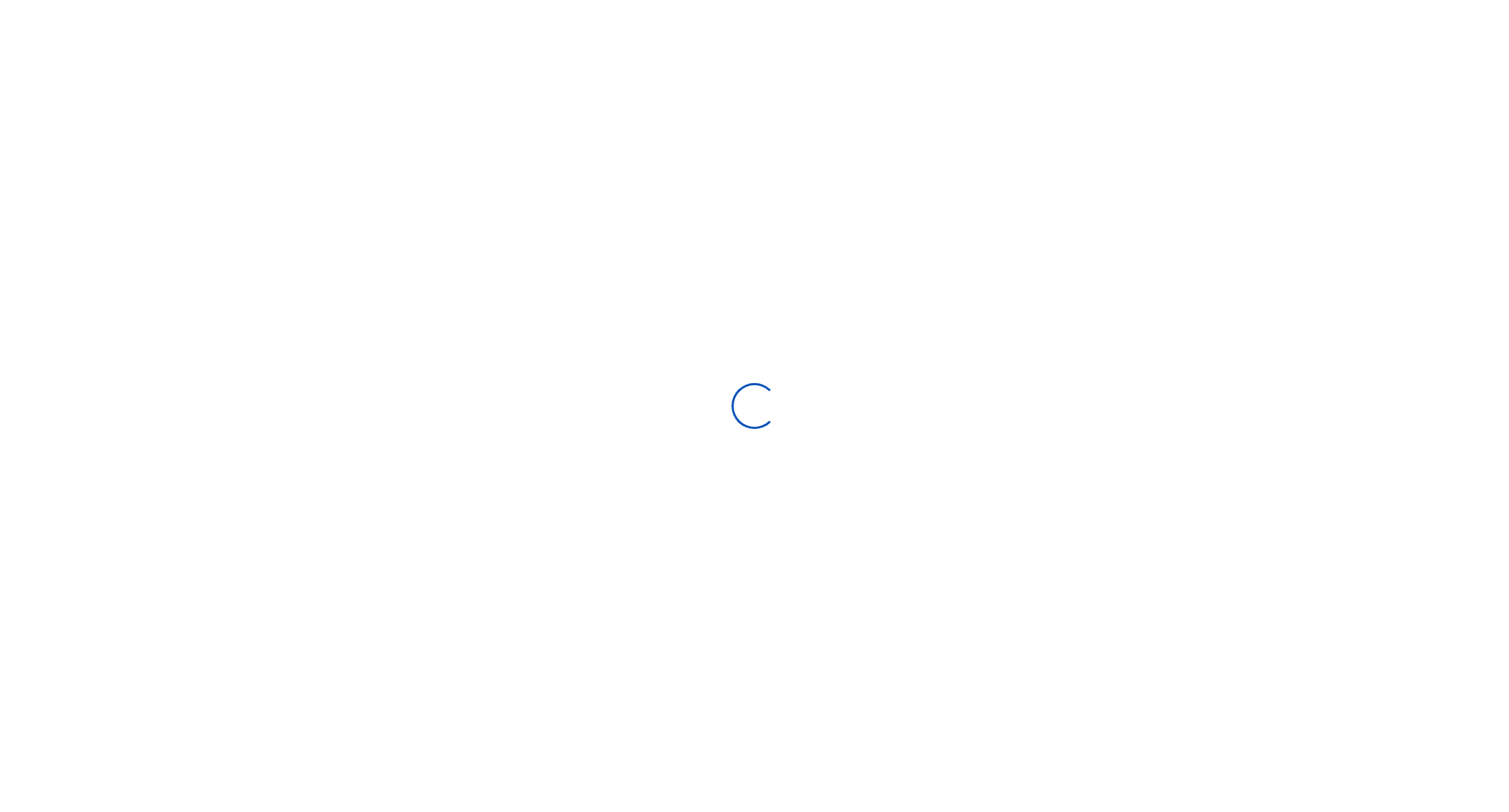
select select
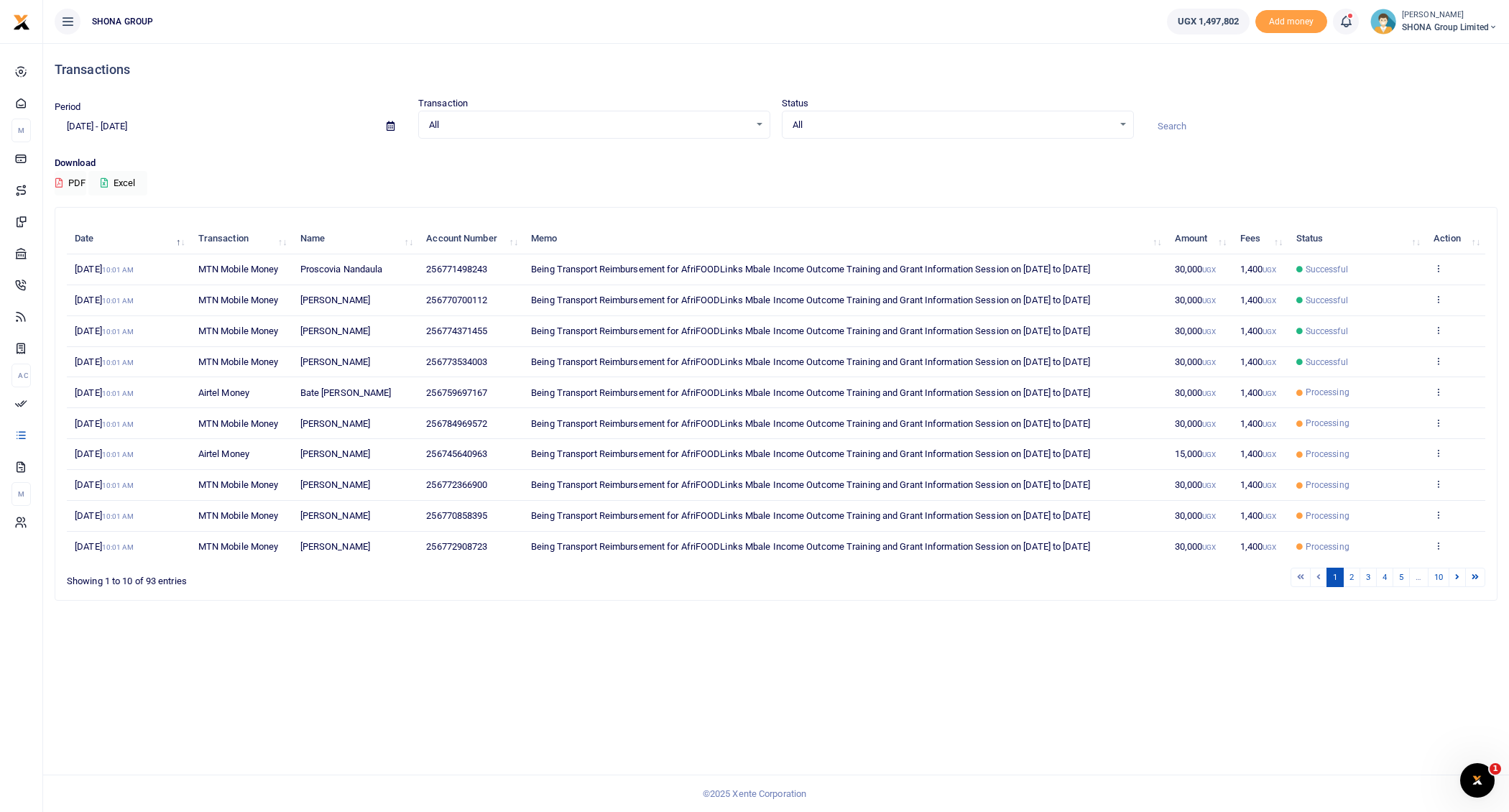
click at [96, 112] on div "Period 07/22/2025 - 08/20/2025" at bounding box center [230, 119] width 364 height 39
click at [107, 128] on input "07/22/2025 - 08/20/2025" at bounding box center [214, 127] width 321 height 25
click at [87, 157] on li "Today" at bounding box center [106, 155] width 101 height 22
click at [129, 128] on input "08/20/2025 - 08/20/2025" at bounding box center [214, 127] width 321 height 25
click at [95, 156] on li "Today" at bounding box center [106, 155] width 101 height 22
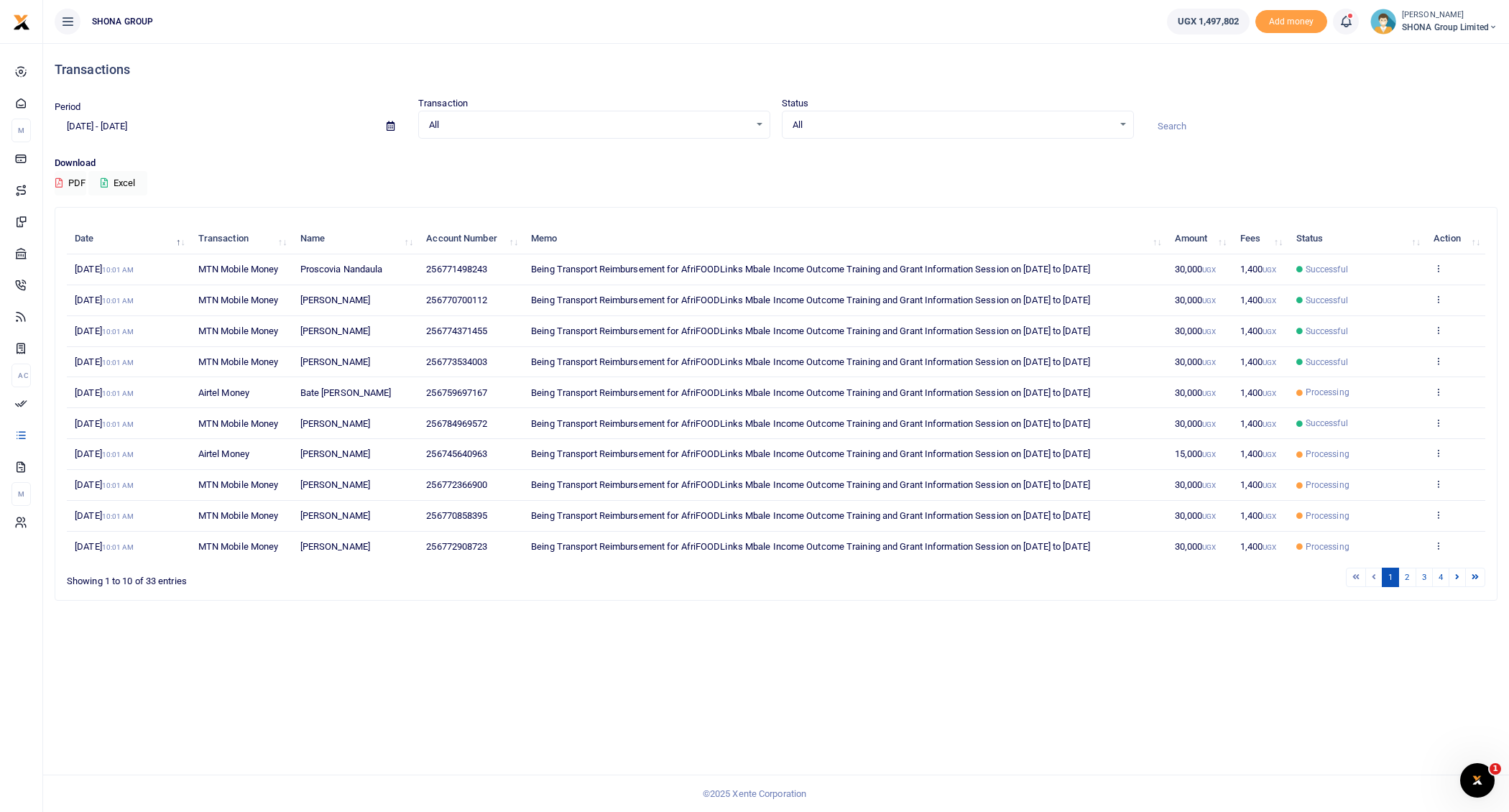
click at [143, 130] on input "08/20/2025 - 08/20/2025" at bounding box center [214, 127] width 321 height 25
click at [122, 176] on li "Yesterday" at bounding box center [106, 177] width 101 height 22
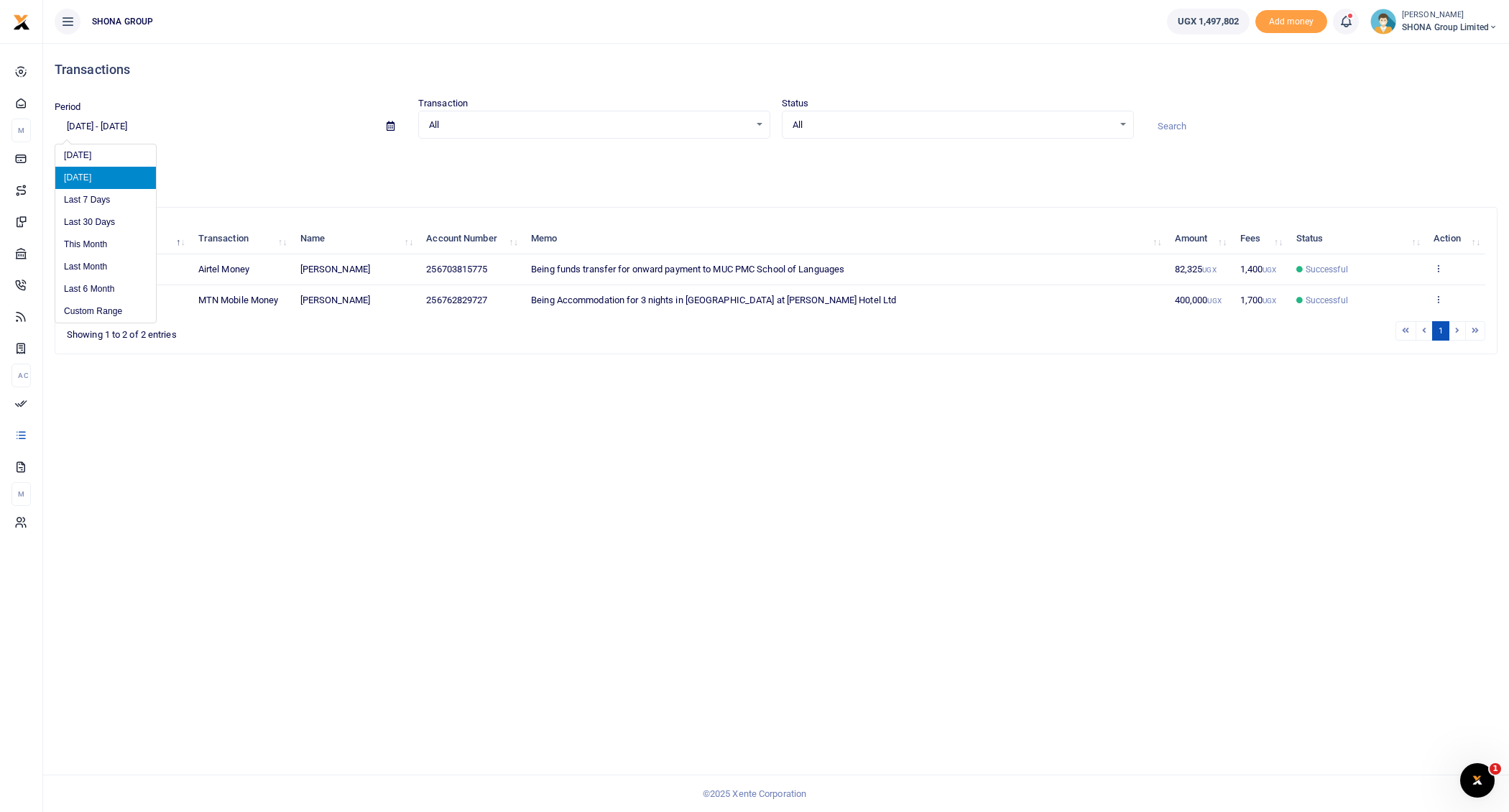
click at [122, 126] on input "08/19/2025 - 08/19/2025" at bounding box center [214, 127] width 321 height 25
click at [92, 158] on li "Today" at bounding box center [106, 155] width 101 height 22
type input "08/20/2025 - 08/20/2025"
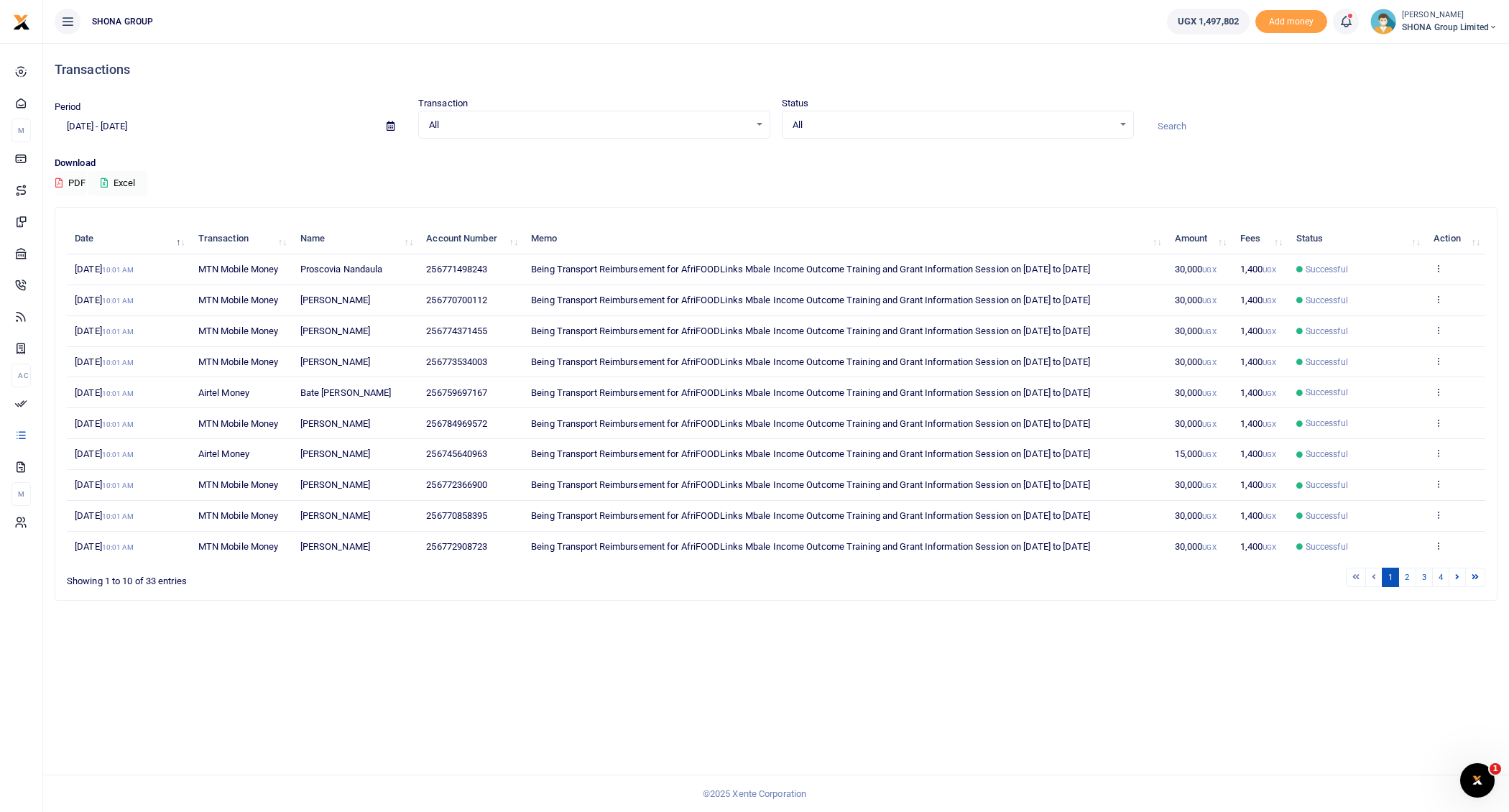
click at [68, 181] on button "PDF" at bounding box center [70, 183] width 31 height 25
